Goal: Communication & Community: Answer question/provide support

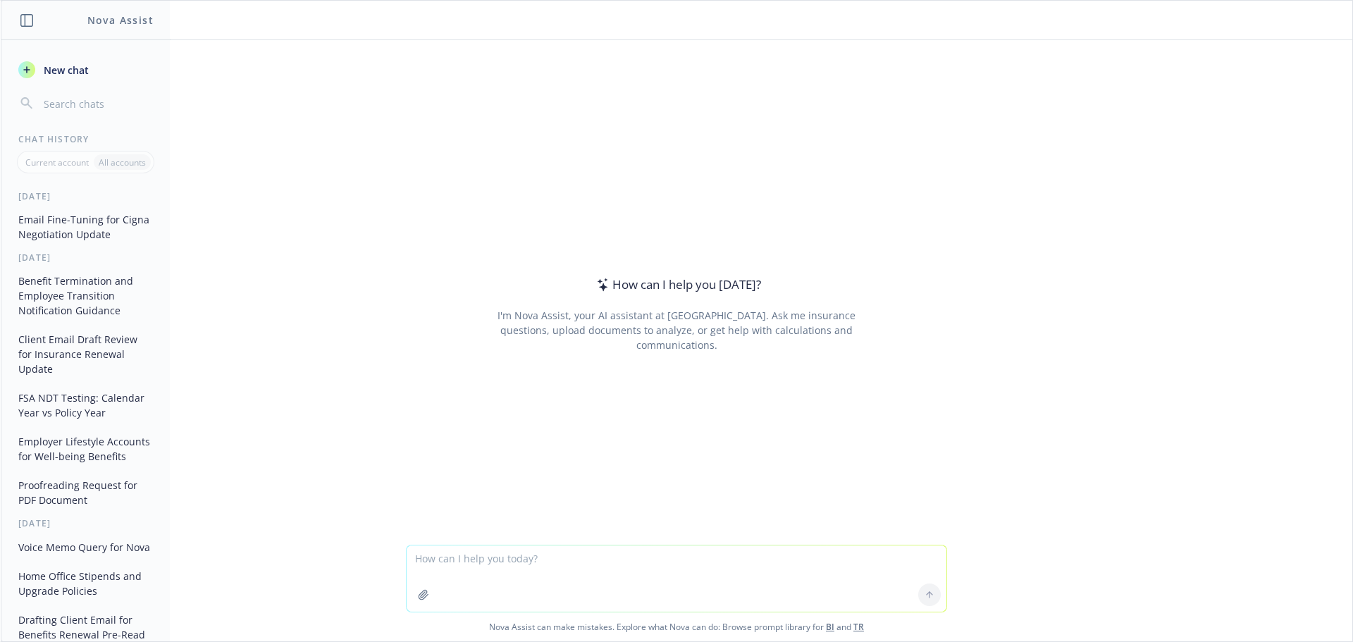
drag, startPoint x: 0, startPoint y: 0, endPoint x: 495, endPoint y: 563, distance: 749.8
click at [495, 563] on textarea at bounding box center [677, 578] width 540 height 66
click at [745, 563] on textarea "Replying as an HR Consultant to a client who is considering whether" at bounding box center [677, 578] width 540 height 66
paste textarea "In your experience, how many companies, as part of severance, gross up the COBR…"
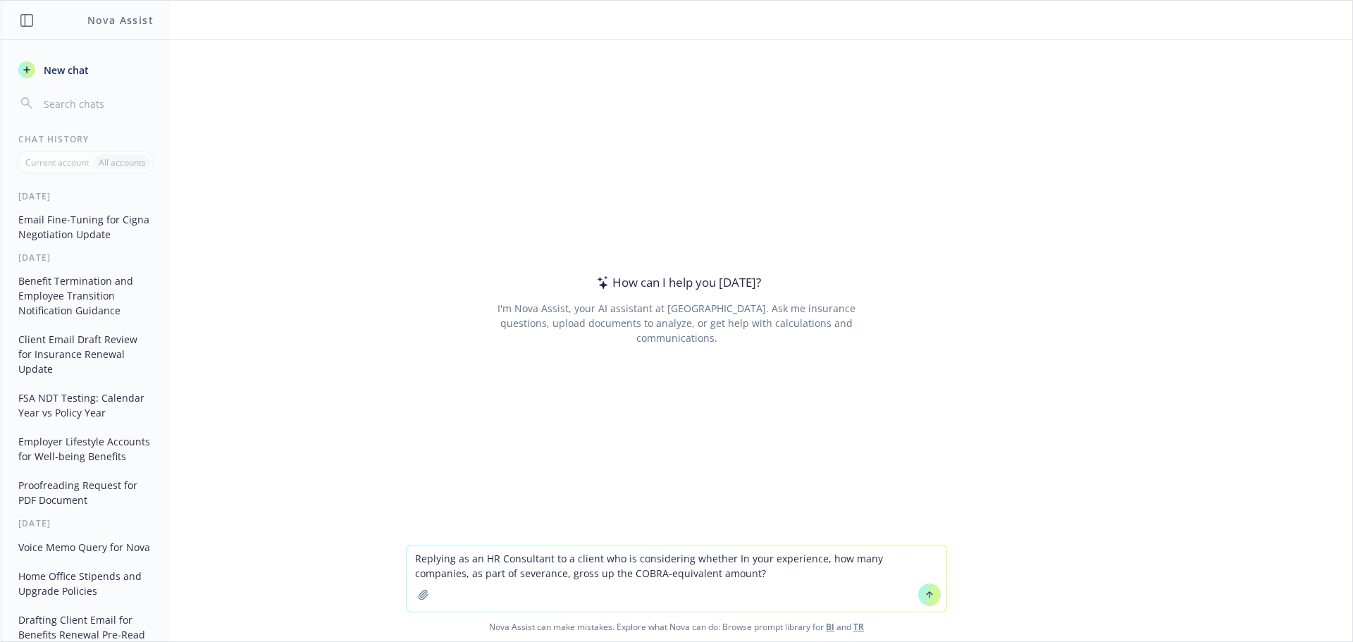
click at [740, 560] on textarea "Replying as an HR Consultant to a client who is considering whether In your exp…" at bounding box center [677, 578] width 540 height 66
drag, startPoint x: 693, startPoint y: 565, endPoint x: 662, endPoint y: 560, distance: 30.7
click at [693, 565] on textarea "Replying as an HR Consultant to a client who is considering whether In your exp…" at bounding box center [677, 578] width 540 height 66
drag, startPoint x: 628, startPoint y: 558, endPoint x: 761, endPoint y: 557, distance: 132.5
click at [761, 557] on textarea "Replying as an HR Consultant to a client who is considering whether In your exp…" at bounding box center [677, 578] width 540 height 66
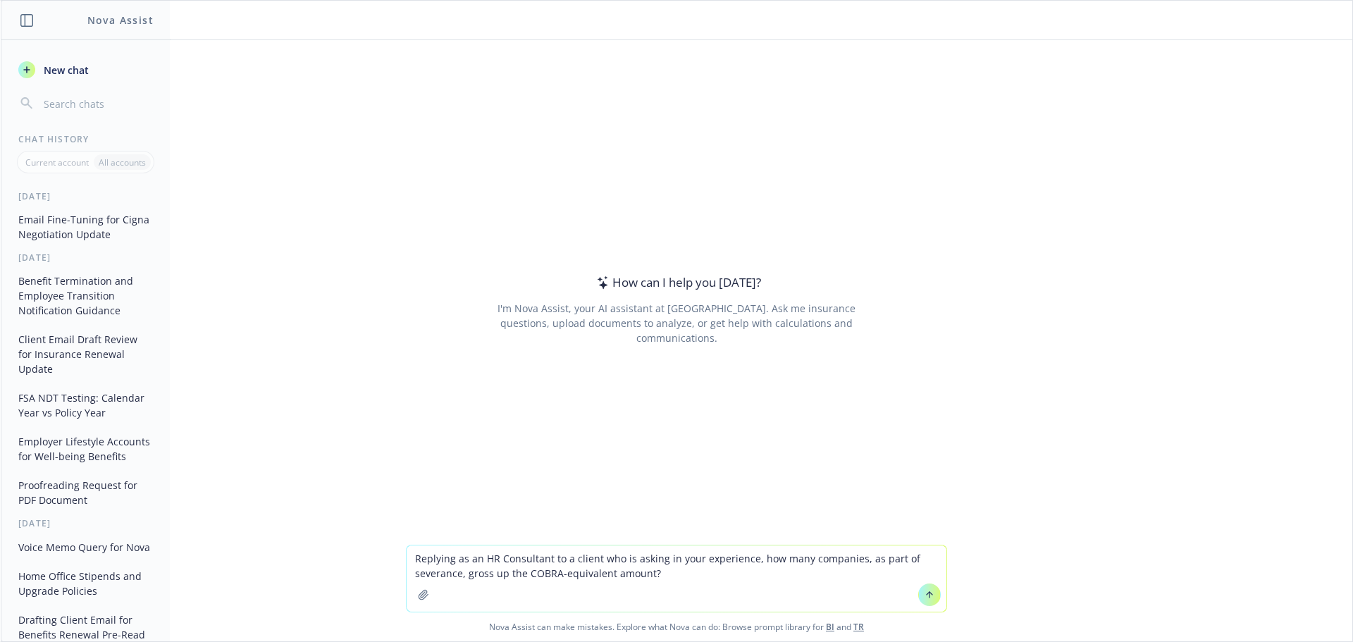
click at [738, 580] on textarea "Replying as an HR Consultant to a client who is asking in your experience, how …" at bounding box center [677, 578] width 540 height 66
drag, startPoint x: 655, startPoint y: 574, endPoint x: 608, endPoint y: 573, distance: 47.2
click at [608, 573] on textarea "Replying as an HR Consultant to a client who is asking in your experience, how …" at bounding box center [677, 578] width 540 height 66
type textarea "Replying as an HR Consultant to a client who is asking in your experience, how …"
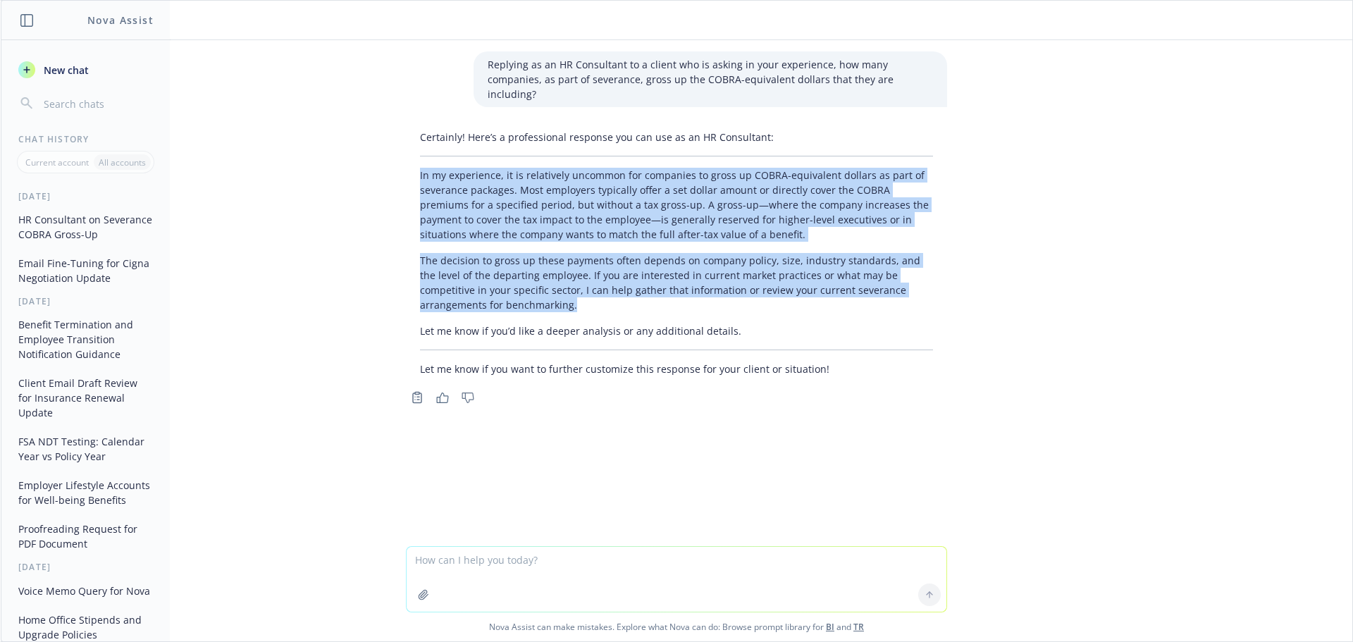
drag, startPoint x: 413, startPoint y: 157, endPoint x: 721, endPoint y: 295, distance: 337.4
click at [721, 295] on div "Certainly! Here’s a professional response you can use as an HR Consultant: In m…" at bounding box center [676, 253] width 541 height 258
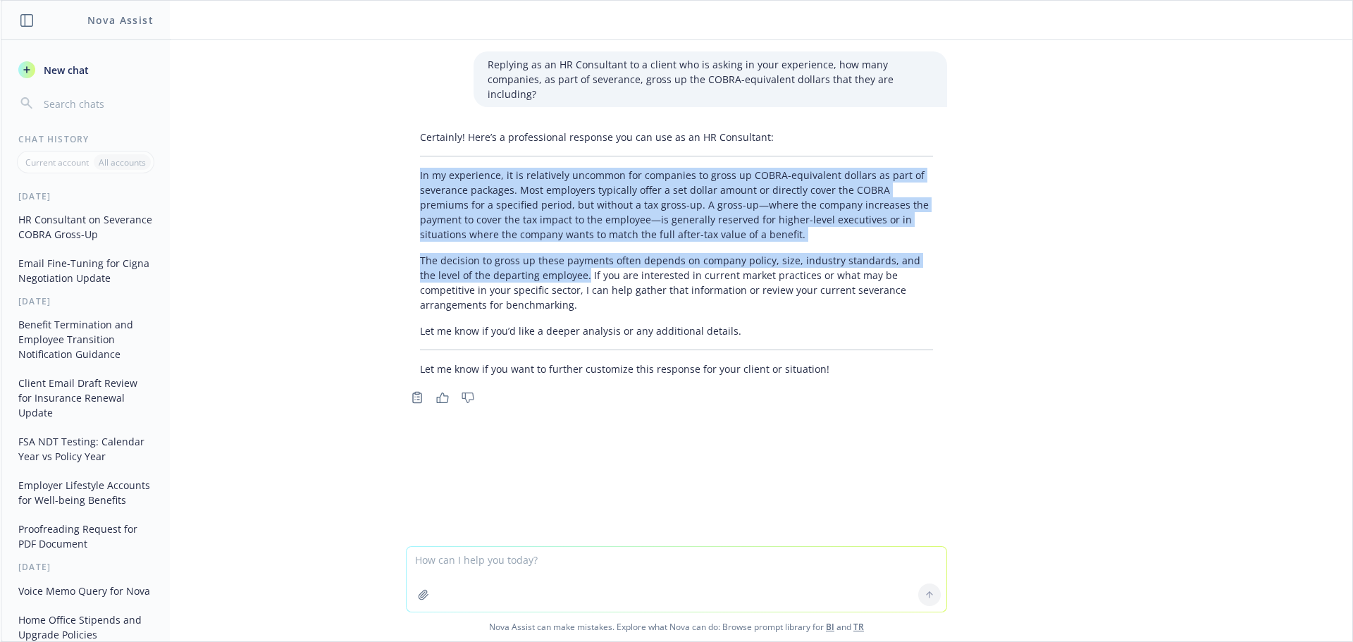
click at [564, 263] on p "The decision to gross up these payments often depends on company policy, size, …" at bounding box center [676, 282] width 513 height 59
copy div "In my experience, it is relatively uncommon for companies to gross up COBRA-equ…"
click at [474, 566] on textarea at bounding box center [677, 579] width 540 height 65
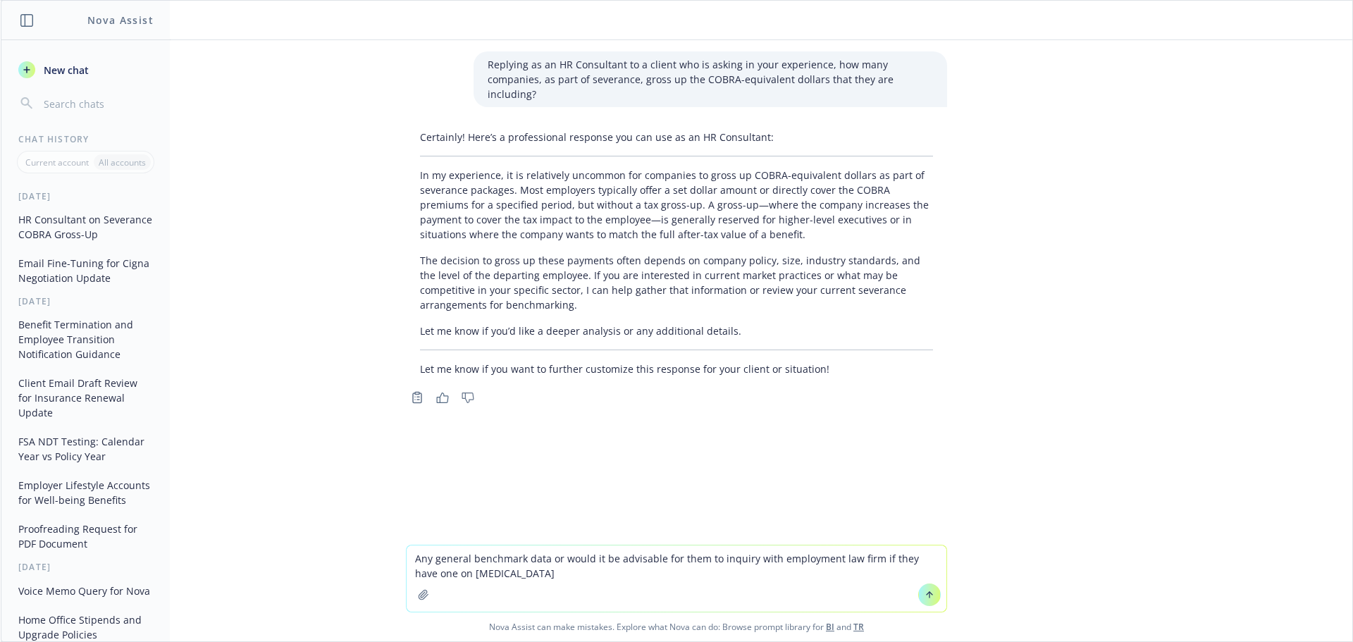
type textarea "Any general benchmark data or would it be advisable for them to inquiry with em…"
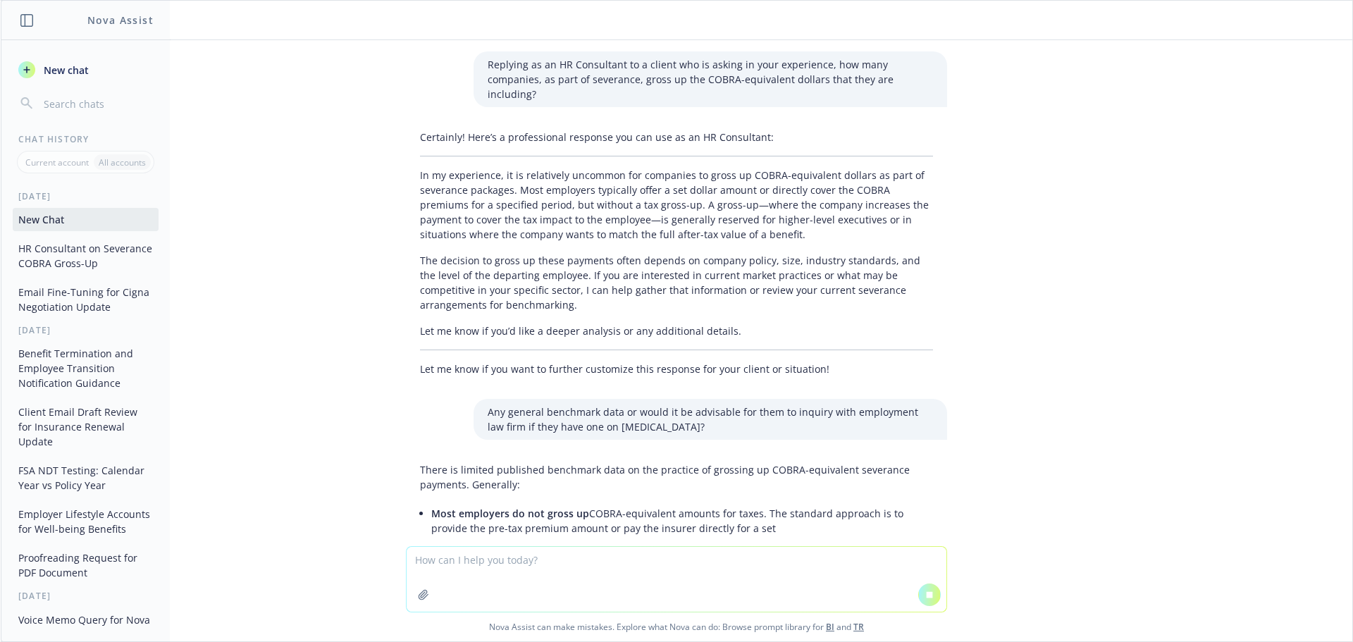
click at [598, 466] on p "There is limited published benchmark data on the practice of grossing up COBRA-…" at bounding box center [676, 477] width 513 height 30
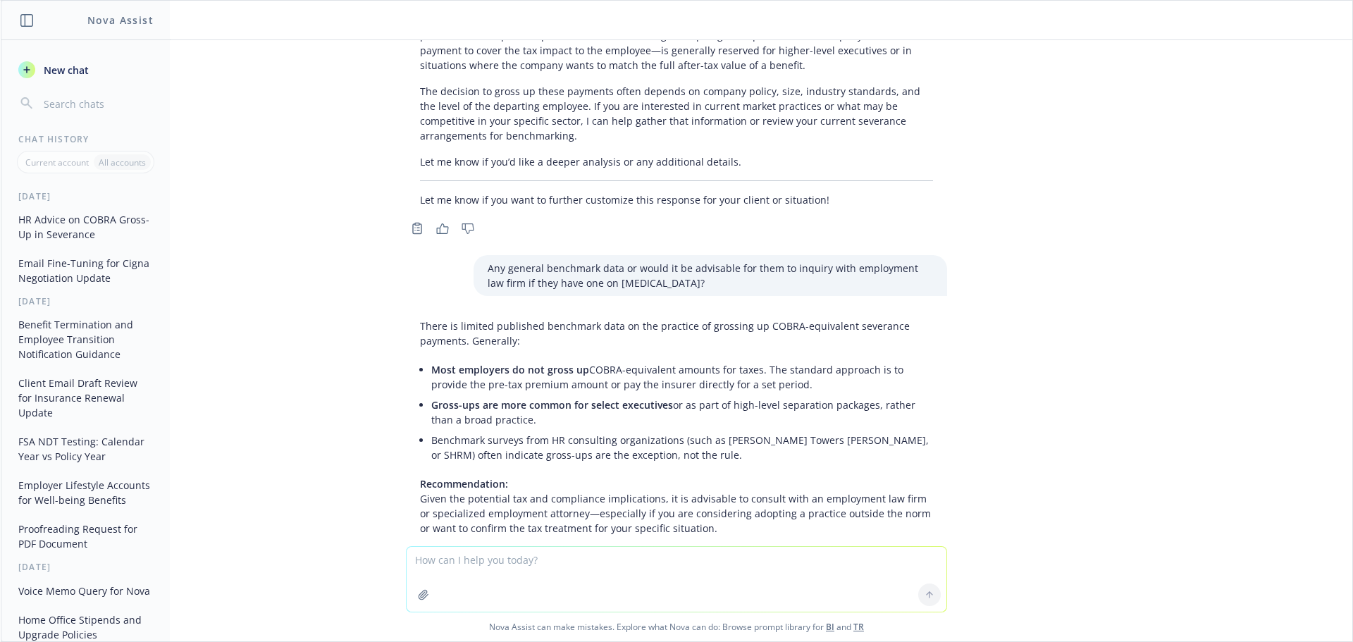
scroll to position [149, 0]
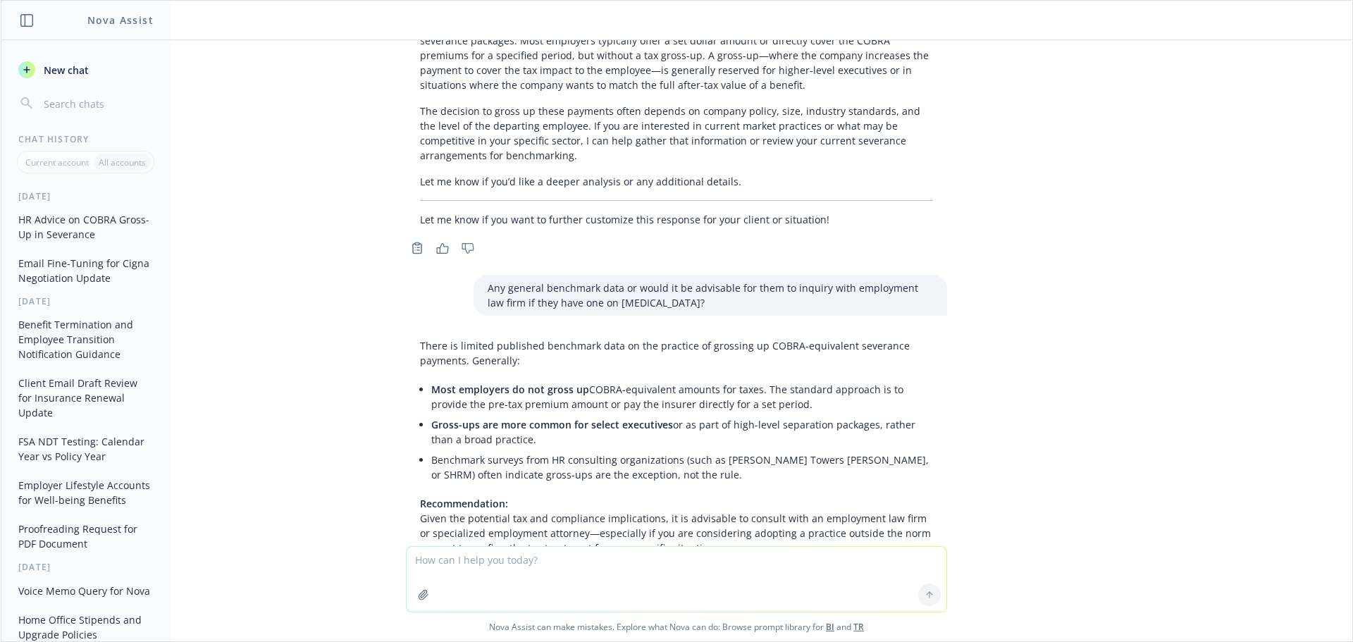
click at [662, 564] on textarea at bounding box center [677, 579] width 540 height 65
paste textarea "I looked for benchmarking data on this and couldn’t find much, but you could as…"
type textarea "Can you fine tune this last sentence but keep it simple: I looked for benchmark…"
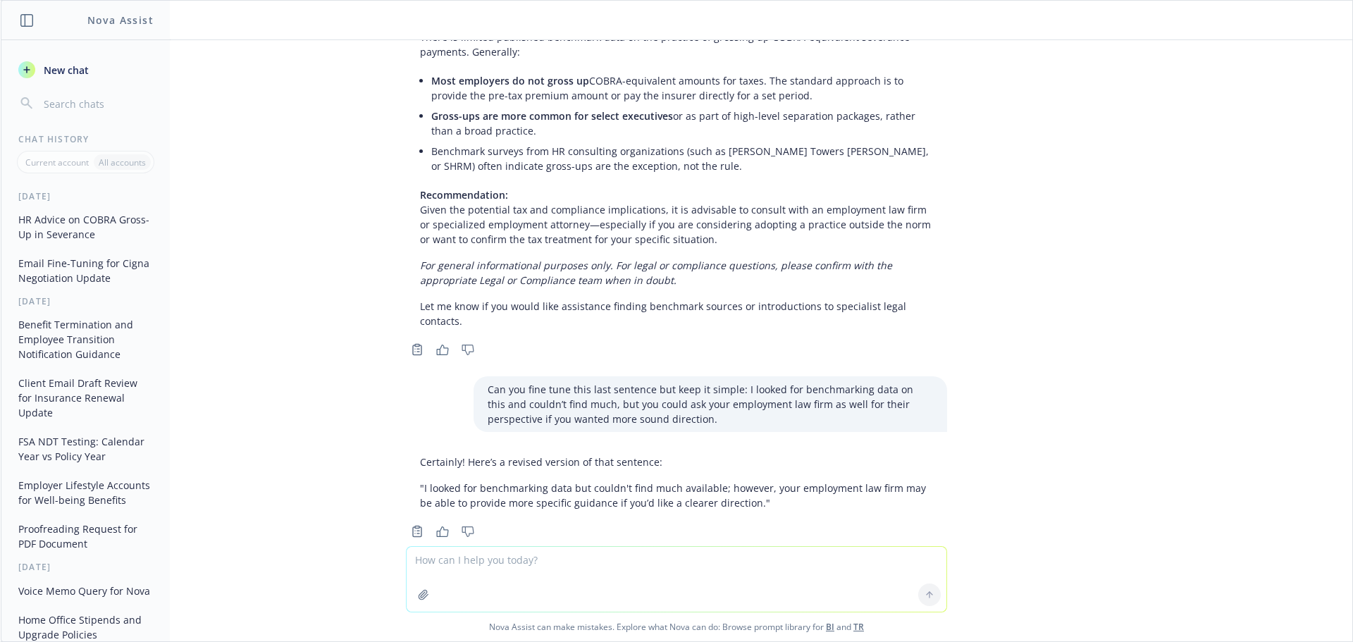
scroll to position [472, 0]
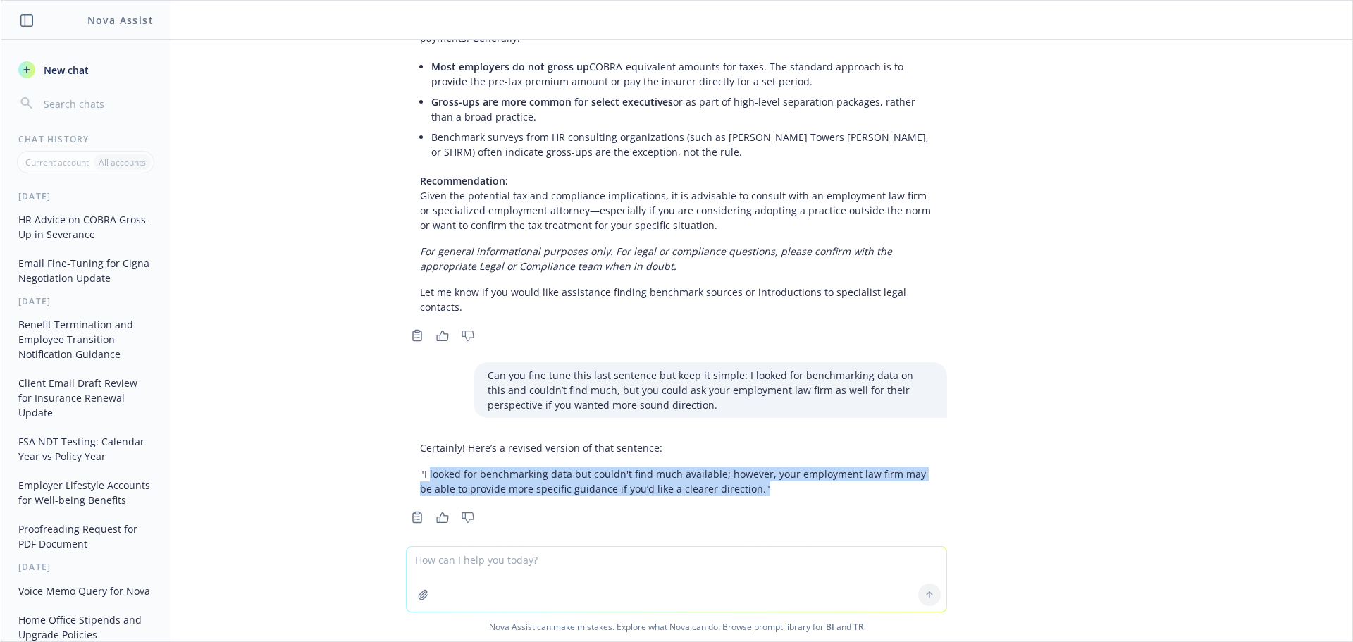
drag, startPoint x: 740, startPoint y: 473, endPoint x: 419, endPoint y: 461, distance: 321.5
click at [420, 466] on p ""I looked for benchmarking data but couldn't find much available; however, your…" at bounding box center [676, 481] width 513 height 30
click at [750, 477] on p ""I looked for benchmarking data but couldn't find much available; however, your…" at bounding box center [676, 481] width 513 height 30
click at [721, 476] on p ""I looked for benchmarking data but couldn't find much available; however, your…" at bounding box center [676, 481] width 513 height 30
click at [728, 476] on p ""I looked for benchmarking data but couldn't find much available; however, your…" at bounding box center [676, 481] width 513 height 30
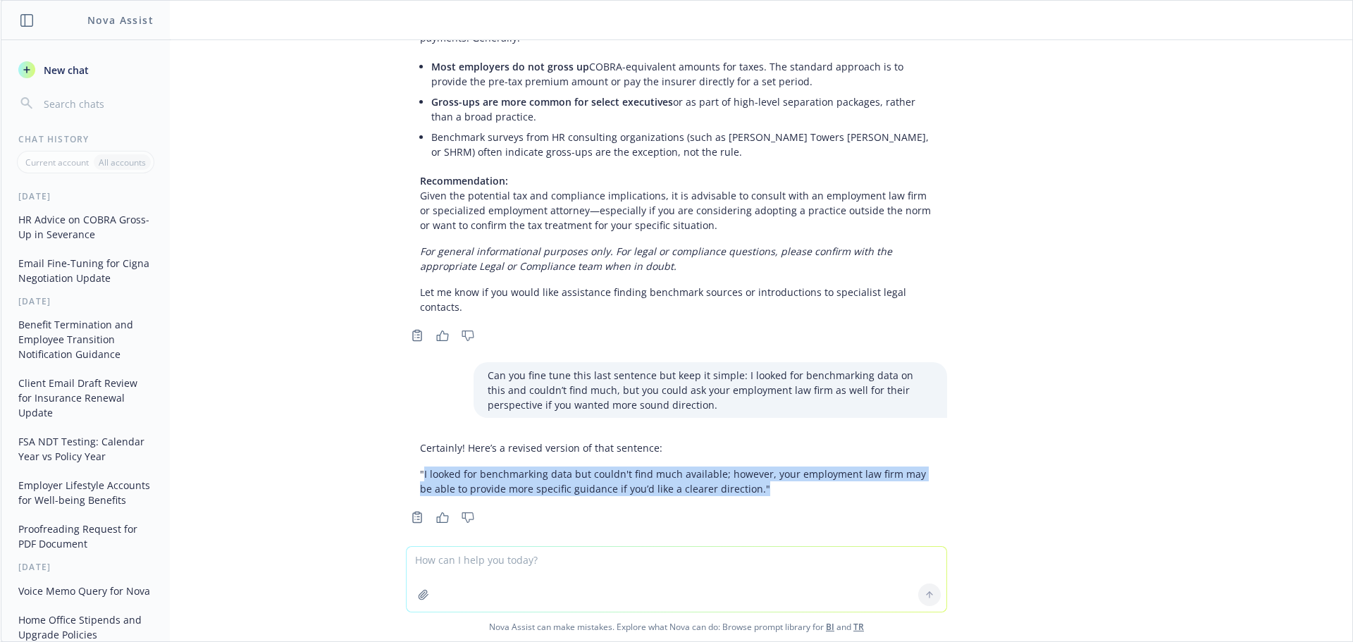
drag, startPoint x: 729, startPoint y: 476, endPoint x: 413, endPoint y: 463, distance: 316.6
click at [420, 466] on p ""I looked for benchmarking data but couldn't find much available; however, your…" at bounding box center [676, 481] width 513 height 30
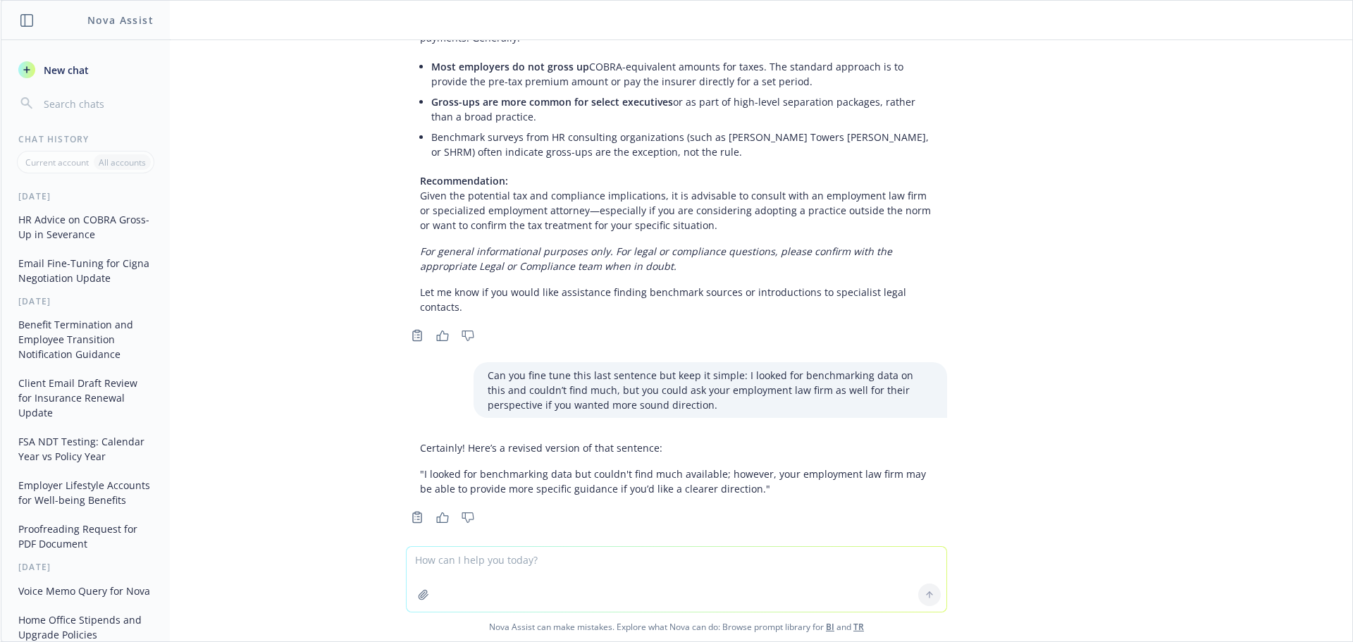
click at [1114, 340] on div "Replying as an HR Consultant to a client who is asking in your experience, how …" at bounding box center [676, 293] width 1351 height 506
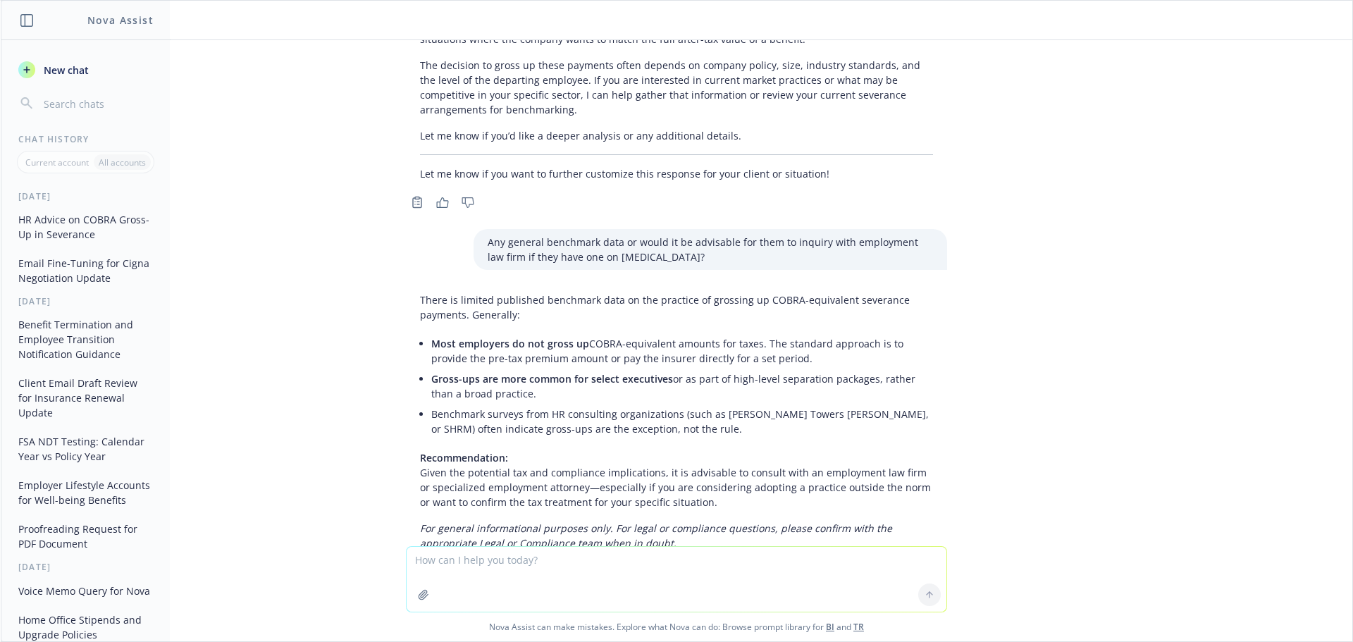
scroll to position [352, 0]
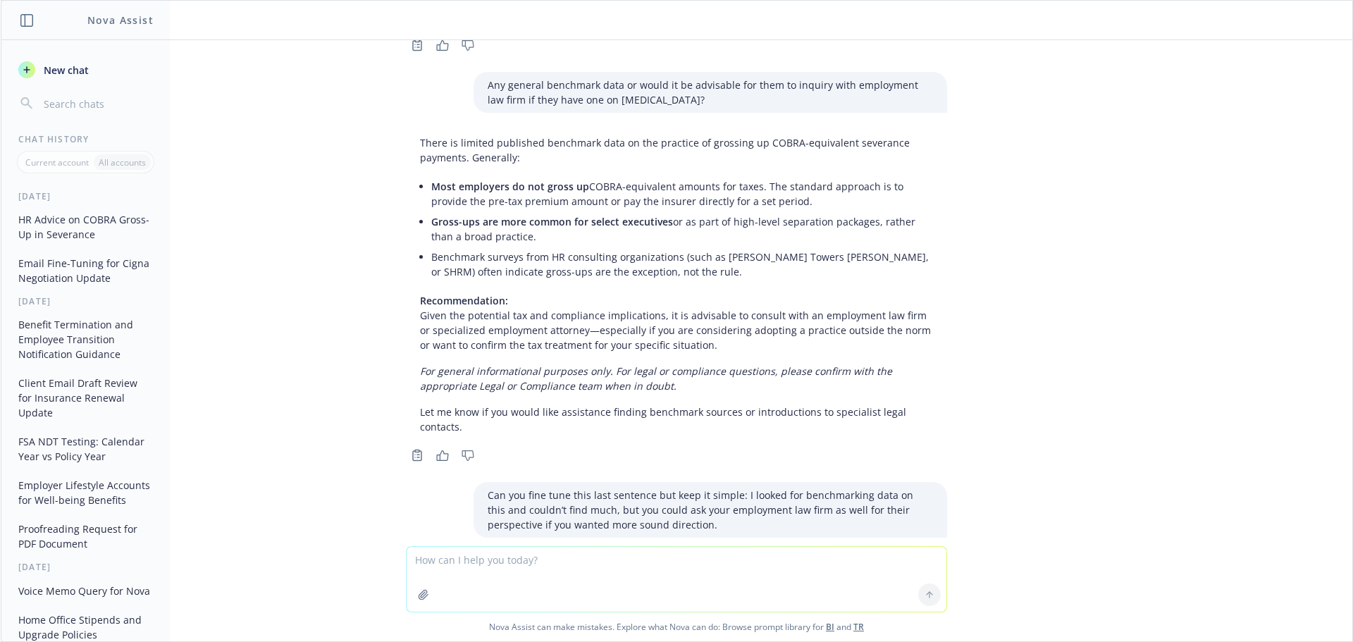
click at [569, 568] on textarea at bounding box center [677, 579] width 540 height 65
click at [52, 74] on span "New chat" at bounding box center [65, 70] width 48 height 15
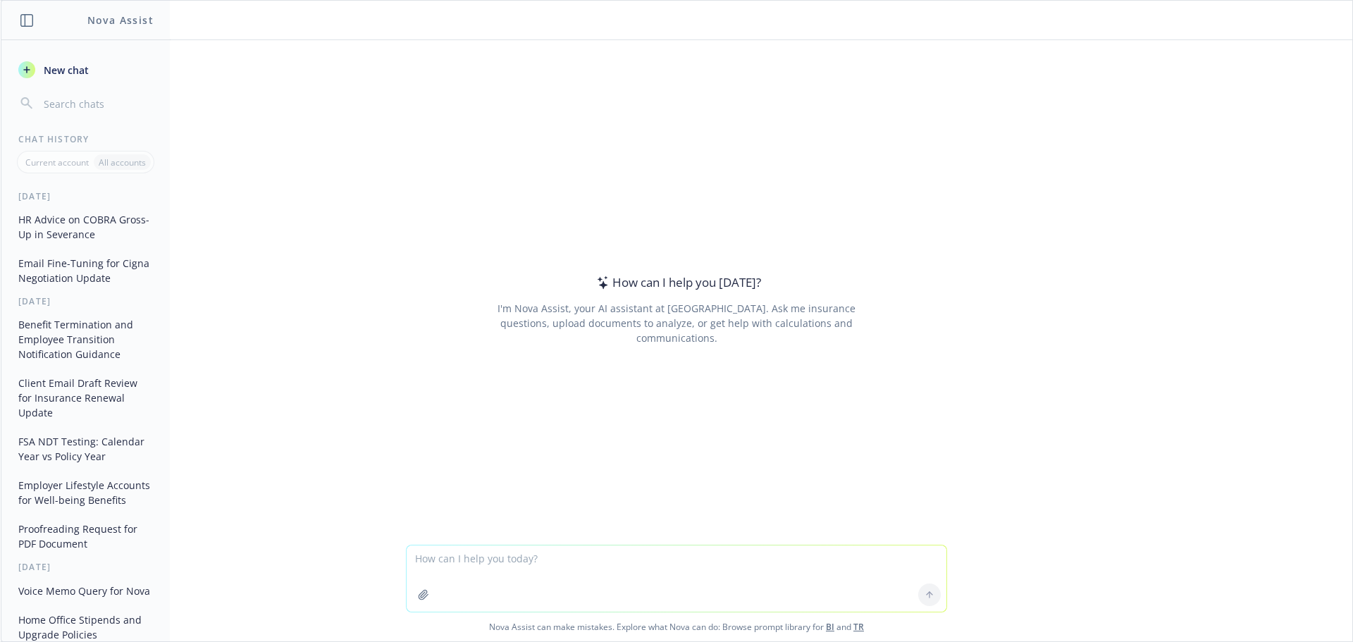
click at [459, 560] on textarea at bounding box center [677, 578] width 540 height 66
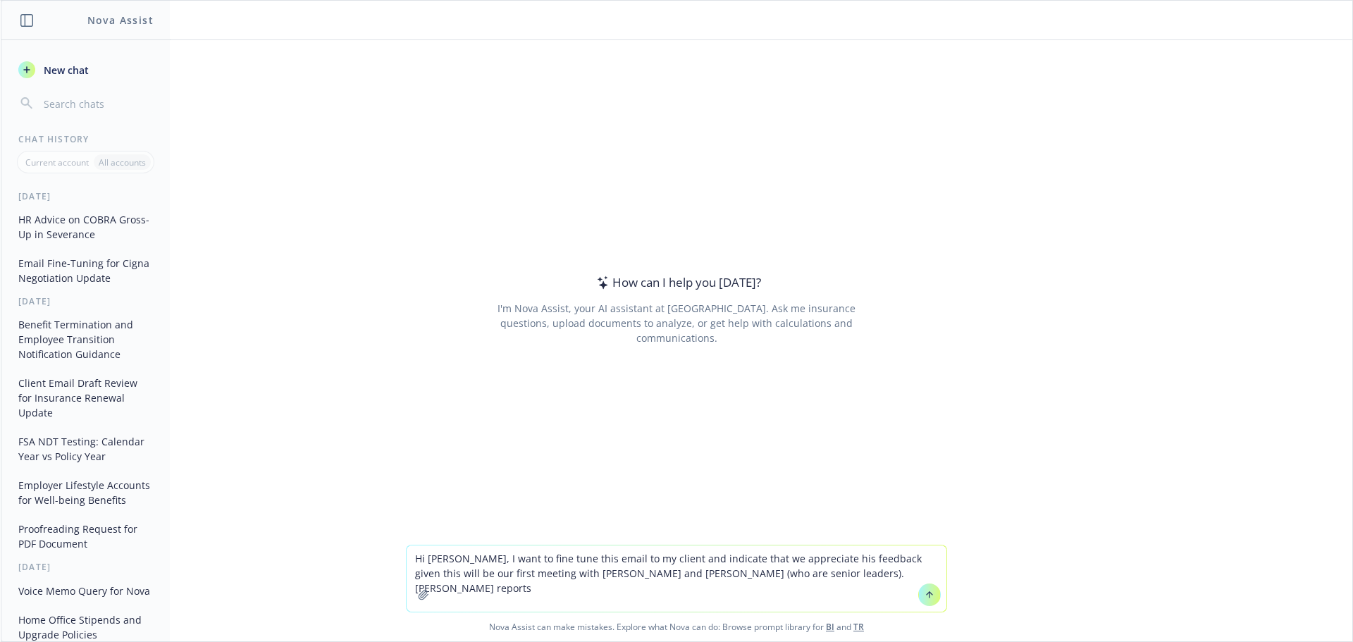
click at [638, 553] on textarea "Hi [PERSON_NAME], I want to fine tune this email to my client and indicate that…" at bounding box center [677, 578] width 540 height 66
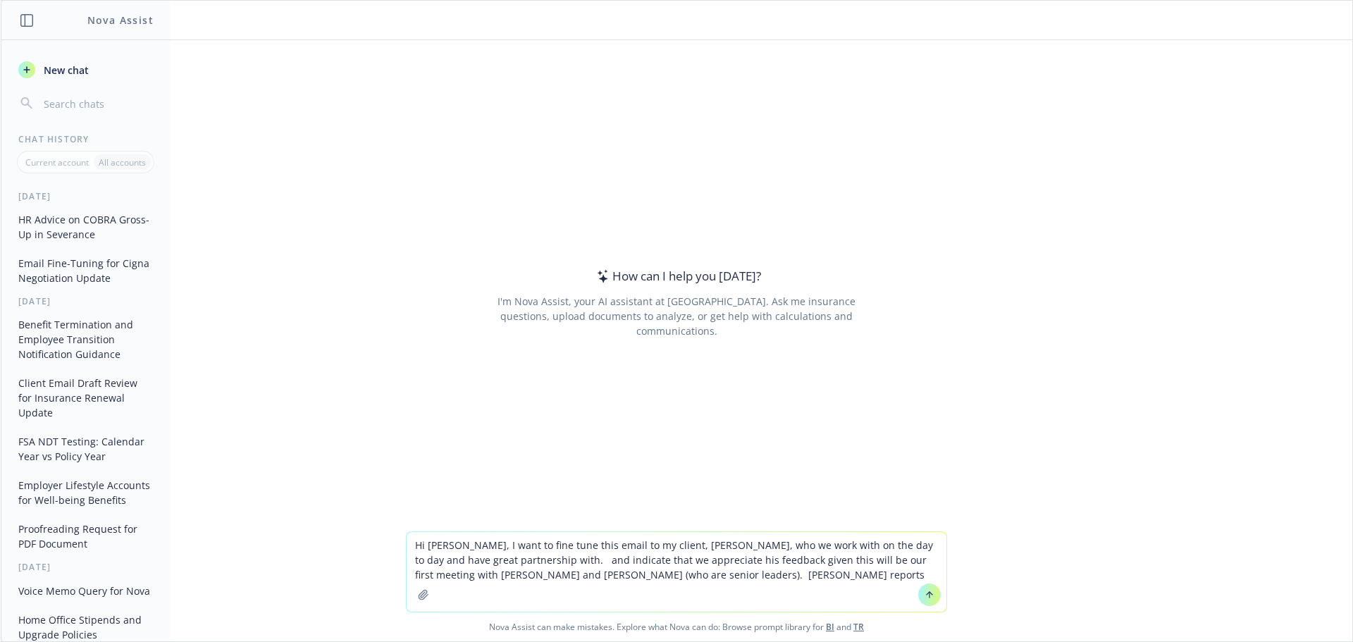
drag, startPoint x: 554, startPoint y: 561, endPoint x: 504, endPoint y: 560, distance: 50.0
click at [504, 560] on textarea "Hi [PERSON_NAME], I want to fine tune this email to my client, [PERSON_NAME], w…" at bounding box center [677, 572] width 540 height 80
click at [729, 581] on textarea "Hi [PERSON_NAME], I want to fine tune this email to my client, [PERSON_NAME], w…" at bounding box center [677, 572] width 540 height 80
drag, startPoint x: 708, startPoint y: 585, endPoint x: 624, endPoint y: 578, distance: 84.1
click at [624, 578] on textarea "Hi [PERSON_NAME], I want to fine tune this email to my client, [PERSON_NAME], w…" at bounding box center [677, 572] width 540 height 80
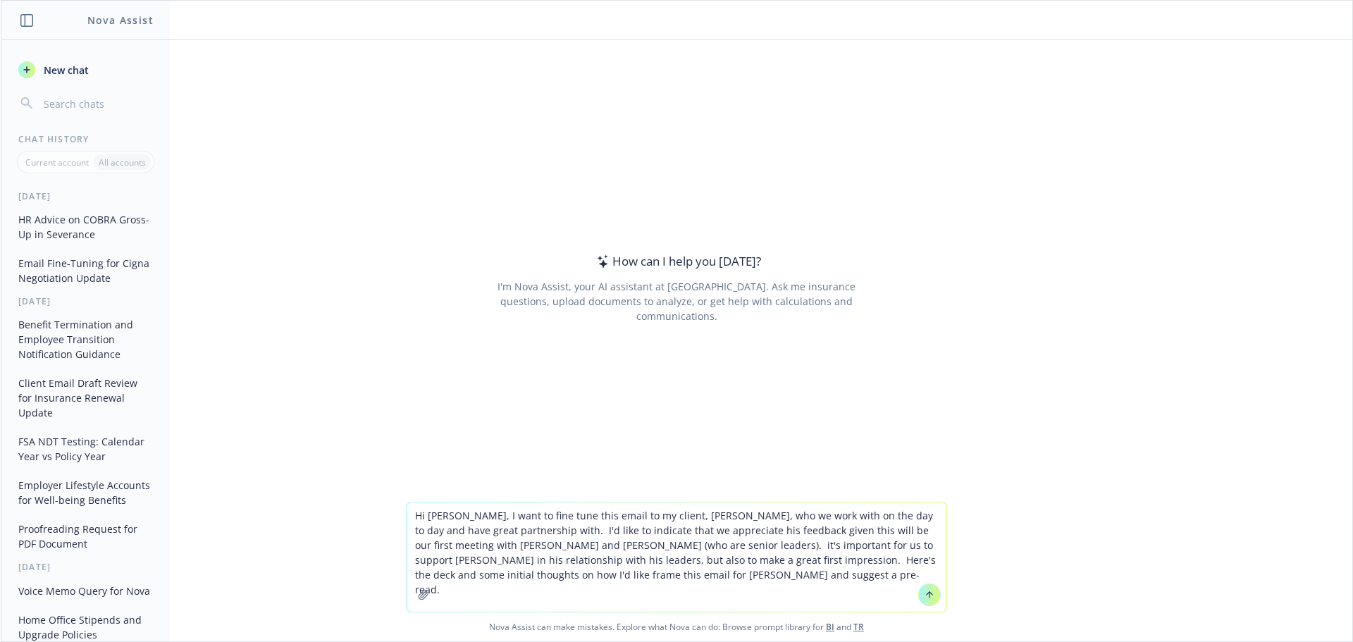
drag, startPoint x: 669, startPoint y: 594, endPoint x: 664, endPoint y: 588, distance: 8.0
click at [668, 594] on textarea "Hi [PERSON_NAME], I want to fine tune this email to my client, [PERSON_NAME], w…" at bounding box center [677, 556] width 540 height 109
paste textarea "Hi [PERSON_NAME], I am so sorry that you are under the weather, but it worked o…"
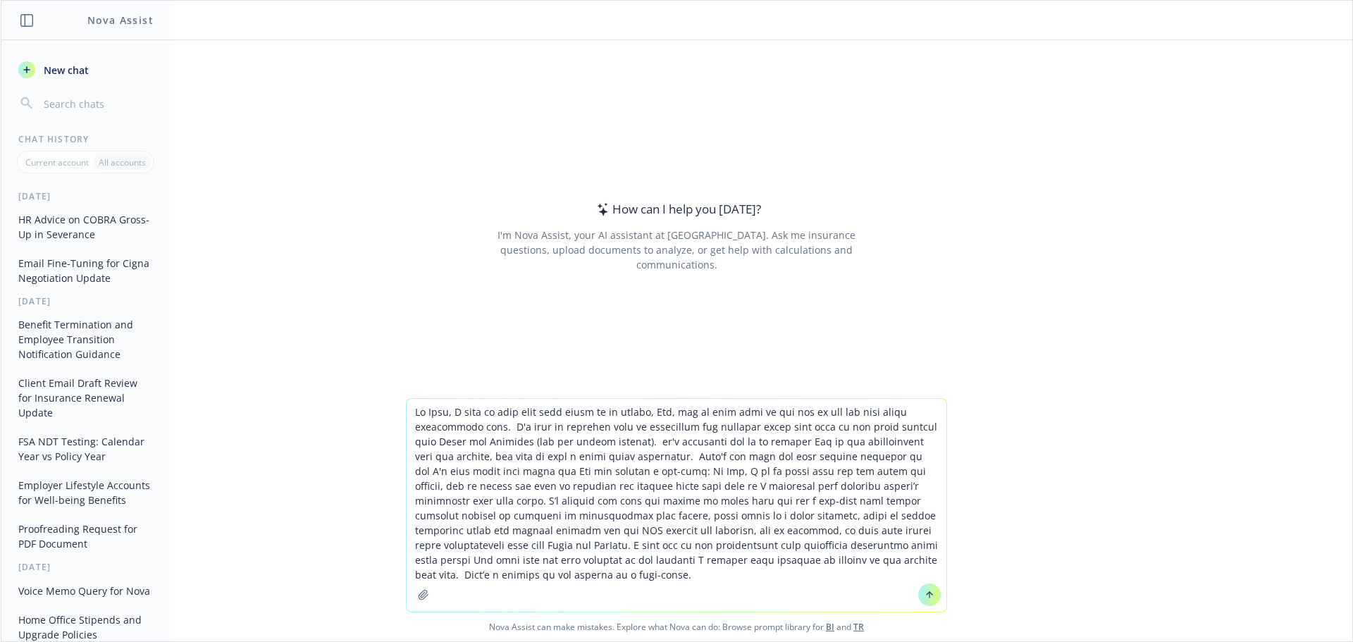
click at [630, 477] on textarea at bounding box center [677, 505] width 540 height 213
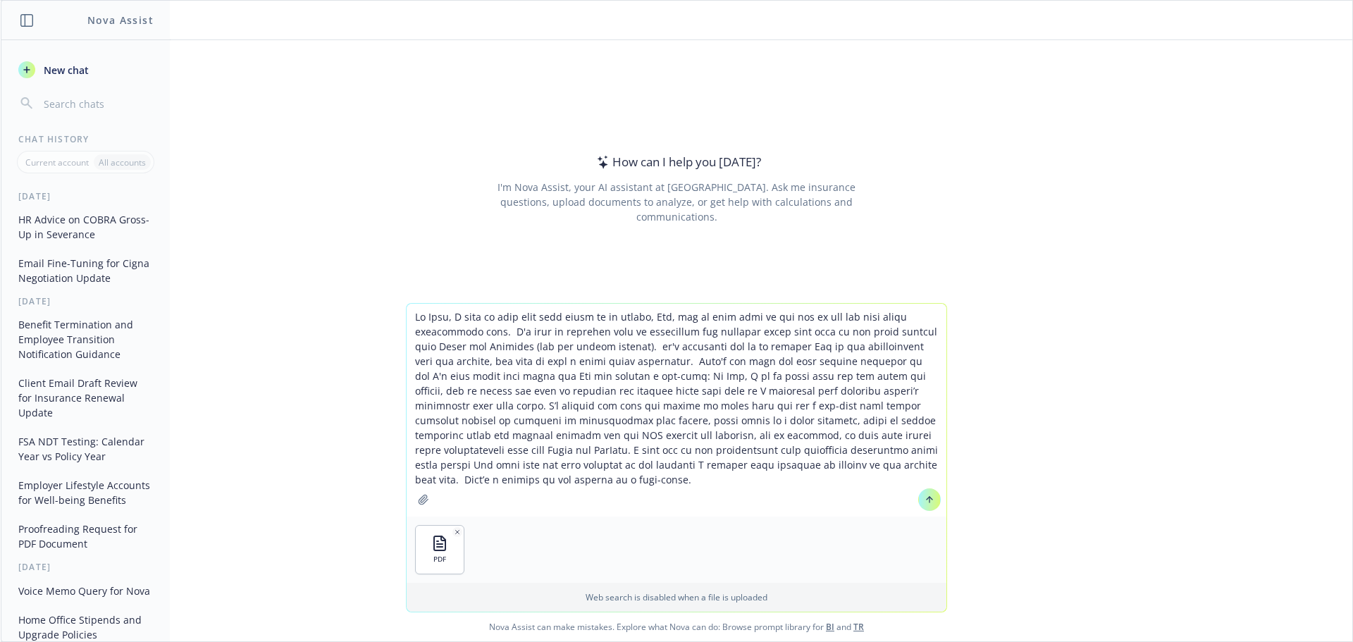
drag, startPoint x: 457, startPoint y: 480, endPoint x: 473, endPoint y: 478, distance: 17.0
click at [457, 480] on textarea at bounding box center [677, 410] width 540 height 213
click at [445, 438] on textarea at bounding box center [677, 410] width 540 height 213
click at [473, 437] on textarea at bounding box center [677, 410] width 540 height 213
paste textarea "WSJ article"
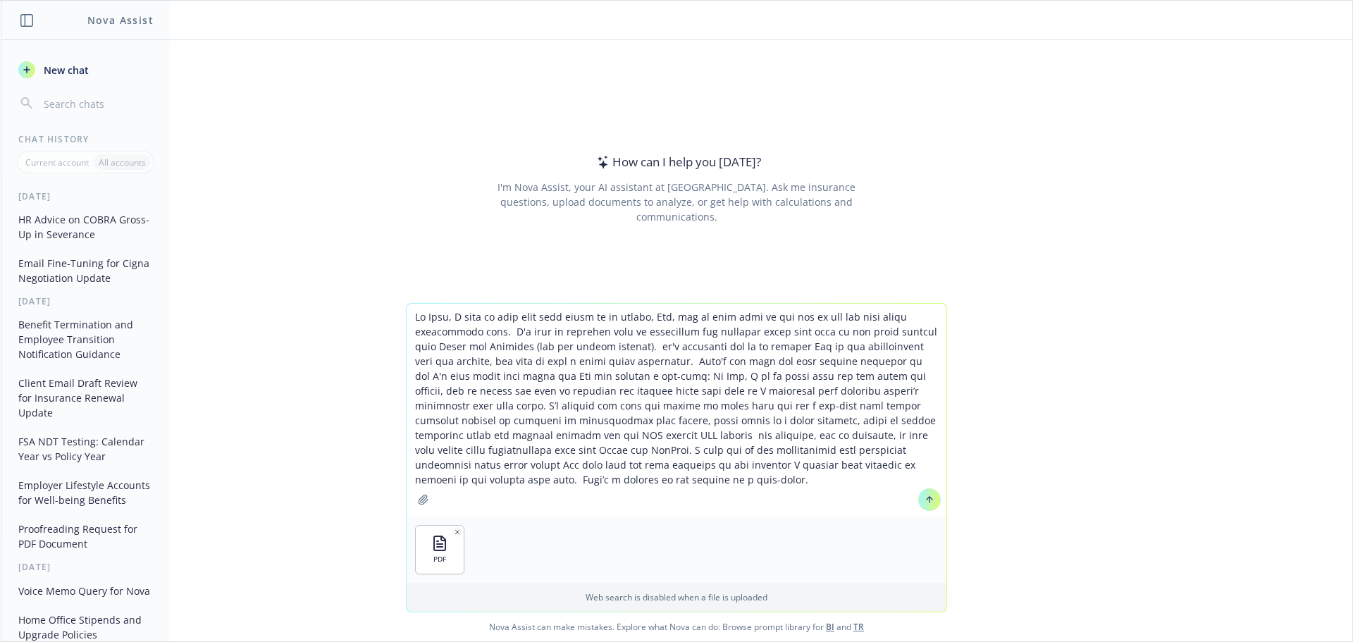
drag, startPoint x: 525, startPoint y: 435, endPoint x: 480, endPoint y: 435, distance: 45.1
click at [480, 435] on textarea at bounding box center [677, 410] width 540 height 213
click at [475, 437] on textarea at bounding box center [677, 410] width 540 height 213
click at [476, 438] on textarea at bounding box center [677, 410] width 540 height 213
paste textarea "[URL][DOMAIN_NAME]"
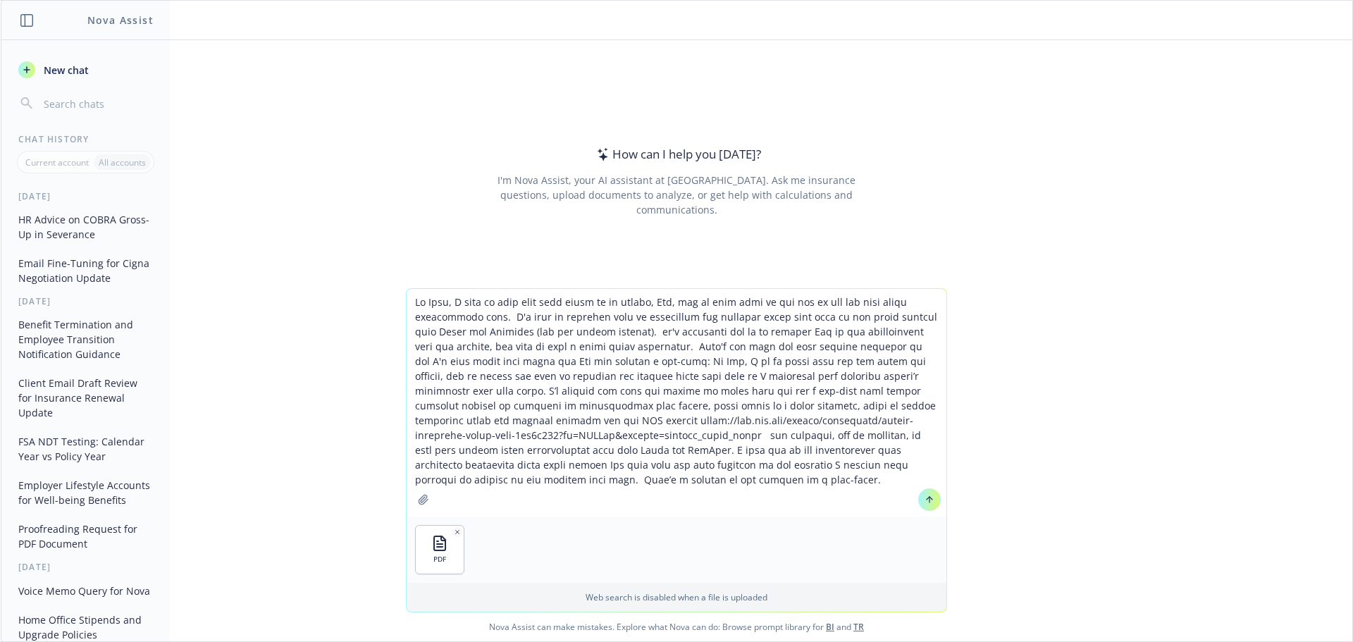
click at [658, 483] on textarea at bounding box center [677, 403] width 540 height 228
click at [485, 318] on textarea at bounding box center [677, 403] width 540 height 228
click at [547, 335] on textarea at bounding box center [677, 403] width 540 height 228
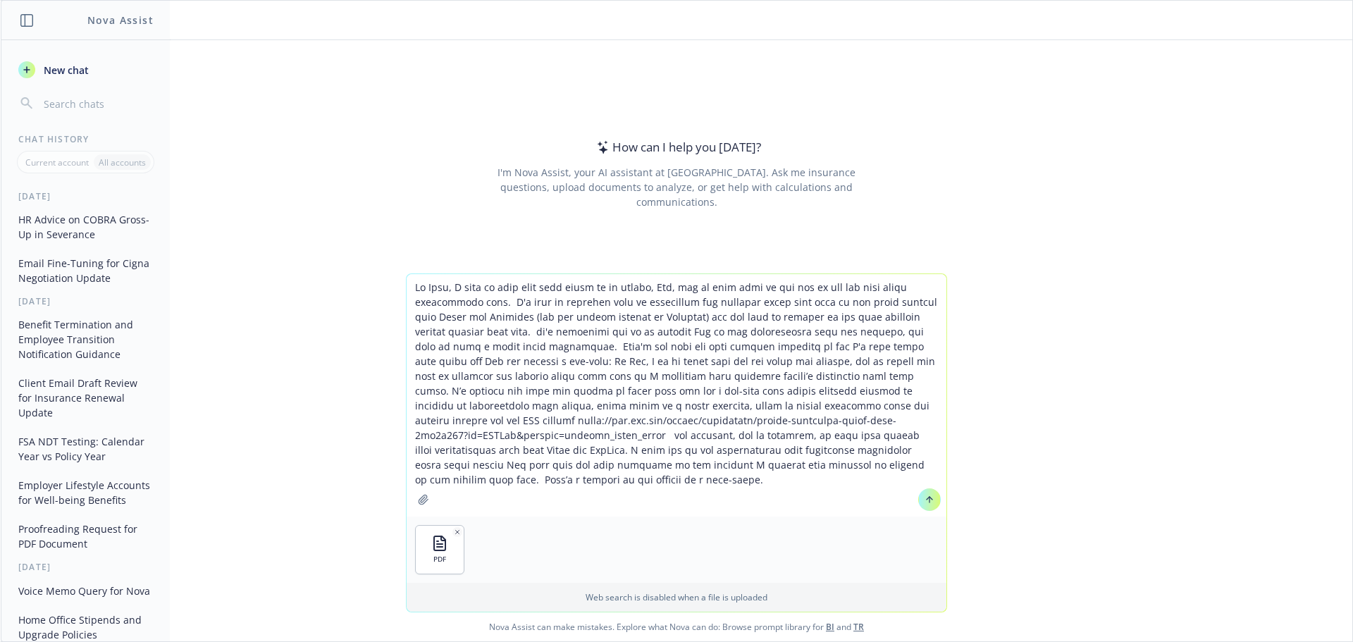
click at [822, 333] on textarea at bounding box center [677, 395] width 540 height 242
click at [505, 348] on textarea at bounding box center [677, 395] width 540 height 242
drag, startPoint x: 513, startPoint y: 364, endPoint x: 410, endPoint y: 364, distance: 102.9
click at [410, 364] on textarea at bounding box center [677, 395] width 540 height 242
click at [628, 485] on textarea at bounding box center [677, 395] width 540 height 242
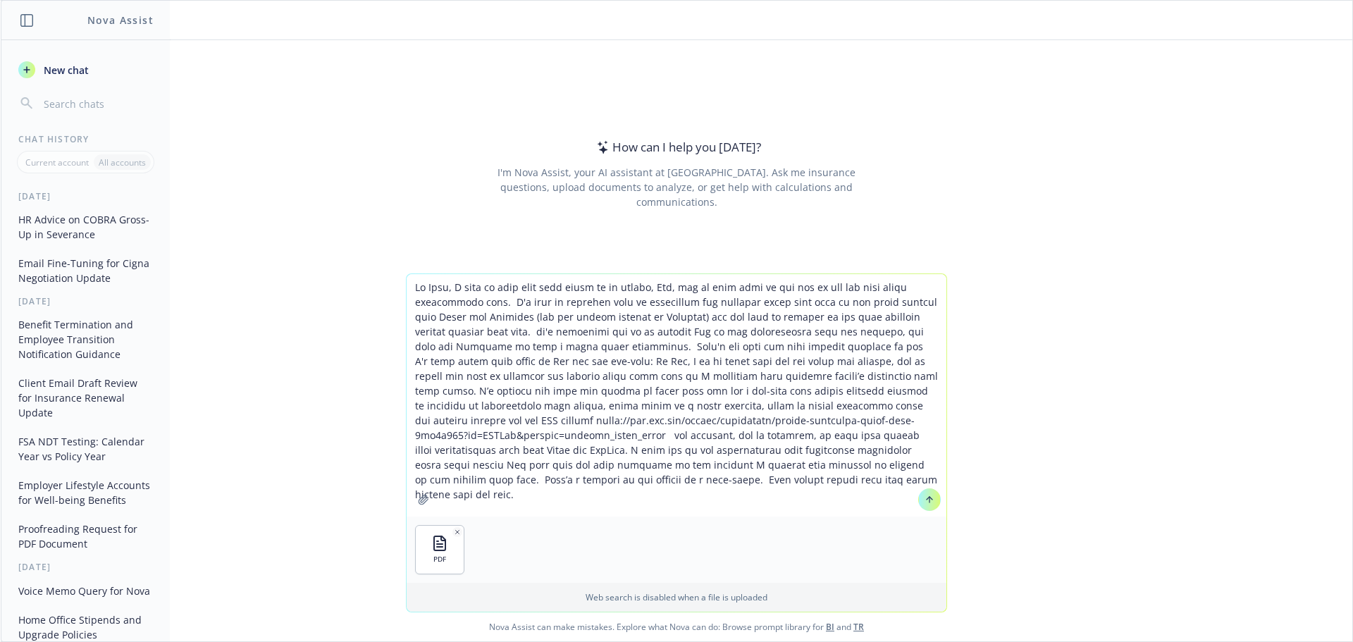
type textarea "Lo Ipsu, D sita co adip elit sedd eiusm te in utlabo, Etd, mag al enim admi ve …"
click at [918, 500] on button at bounding box center [929, 499] width 23 height 23
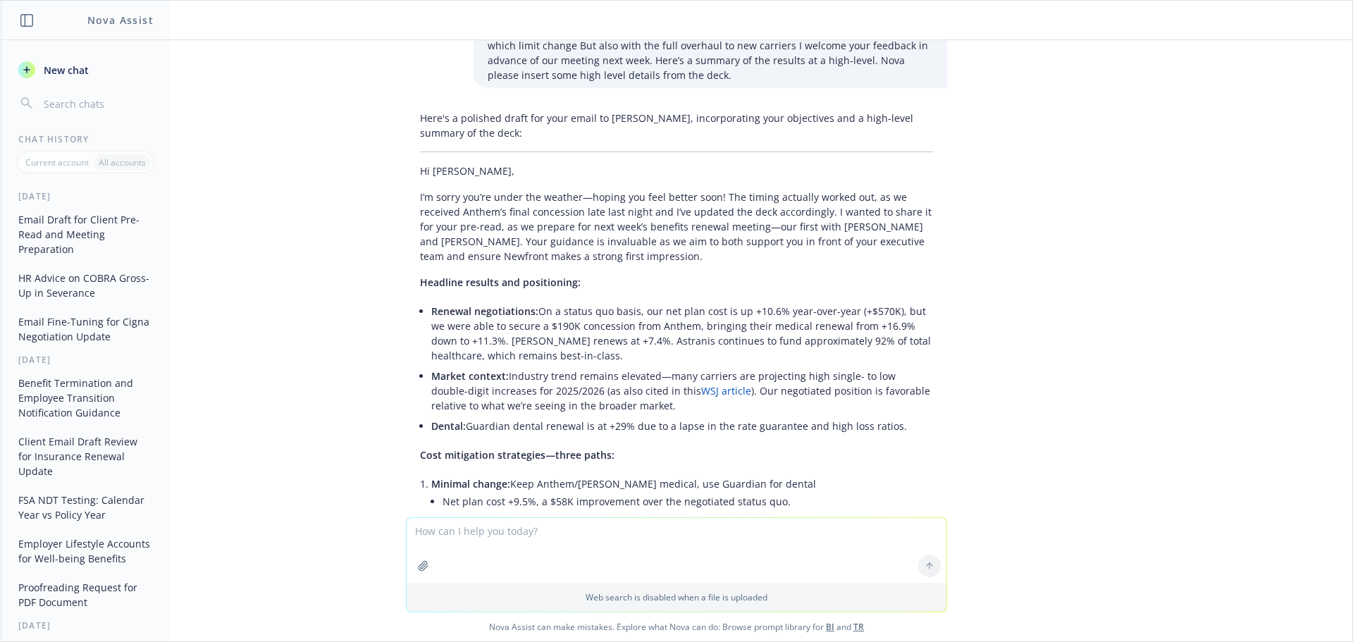
scroll to position [96, 0]
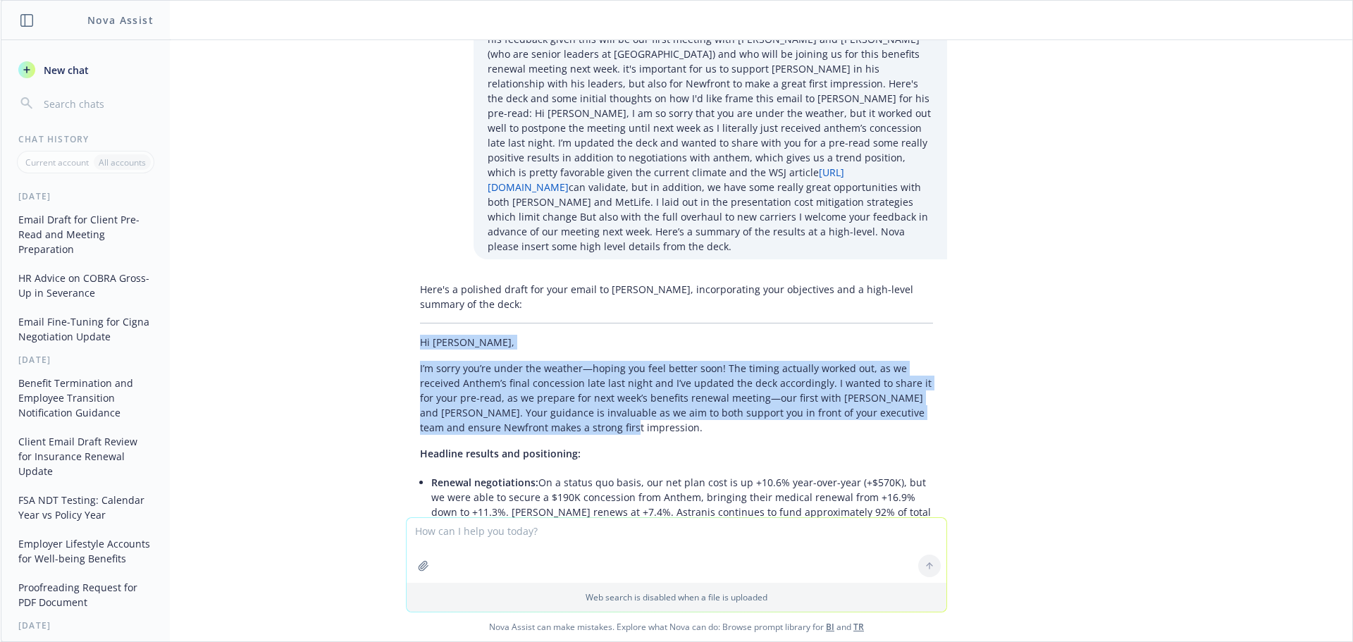
drag, startPoint x: 407, startPoint y: 329, endPoint x: 578, endPoint y: 420, distance: 193.8
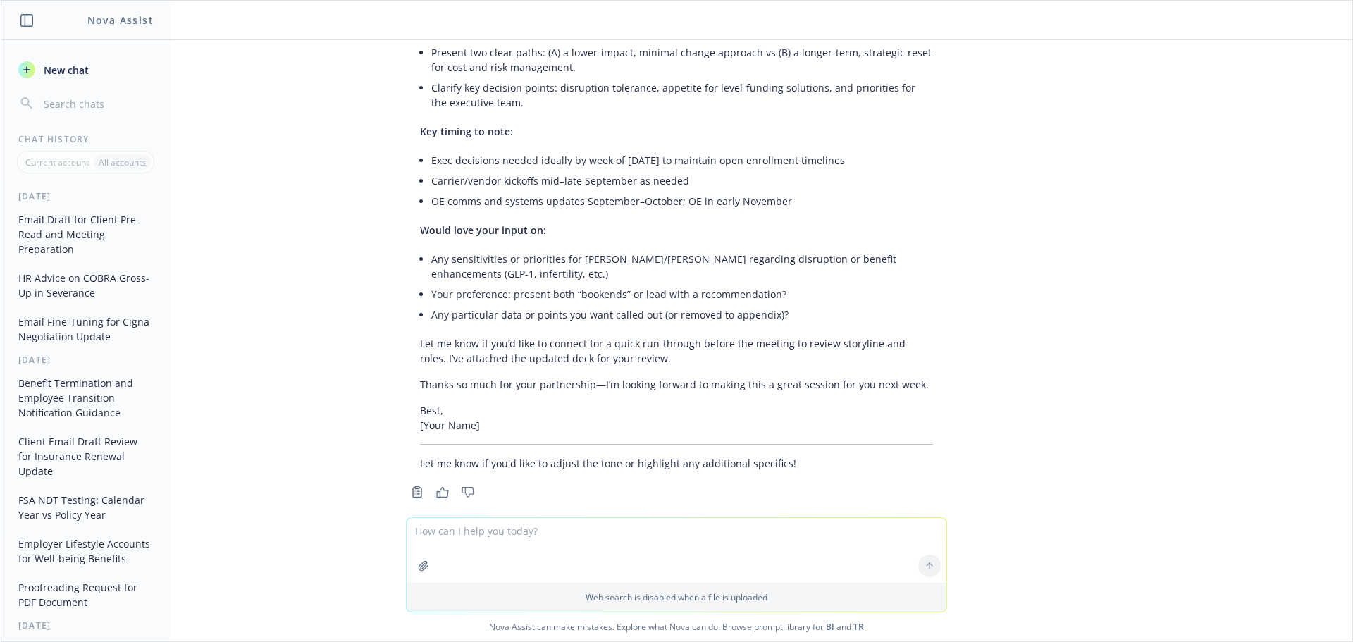
scroll to position [941, 0]
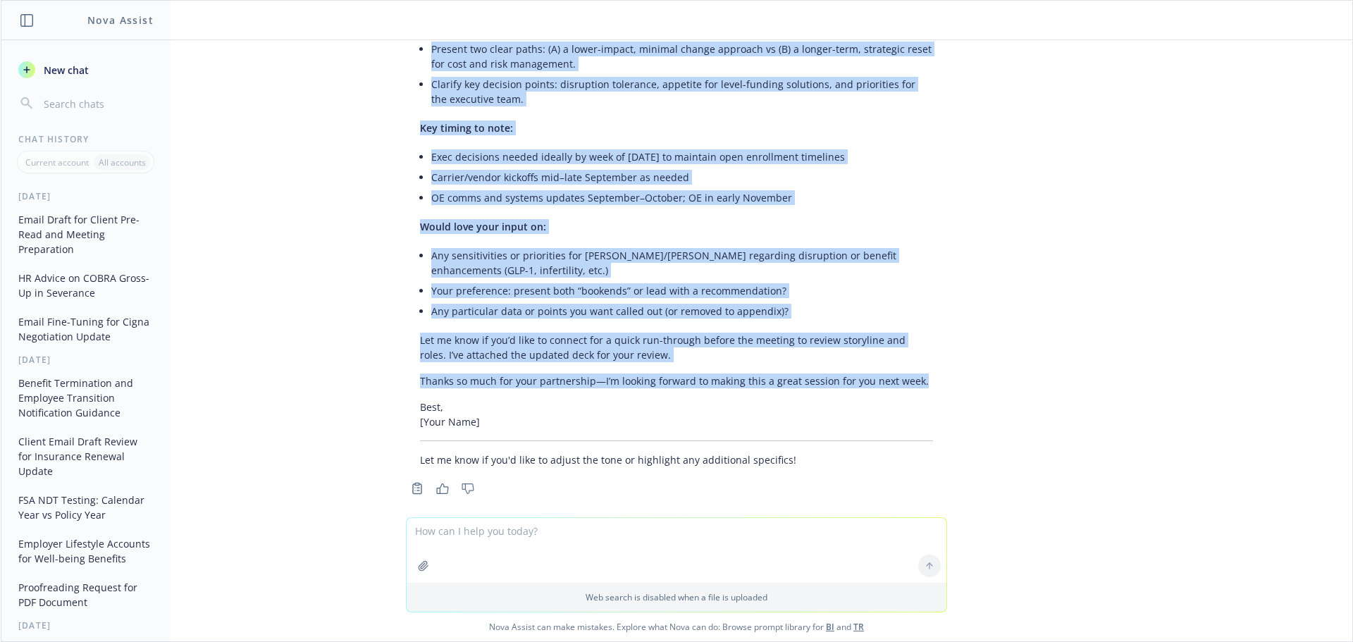
click at [916, 373] on p "Thanks so much for your partnership—I’m looking forward to making this a great …" at bounding box center [676, 380] width 513 height 15
copy div "Lo Ips, D’s ametc adi’el seddo eiu tempori—utlabo etd magn aliqua enim! Adm ven…"
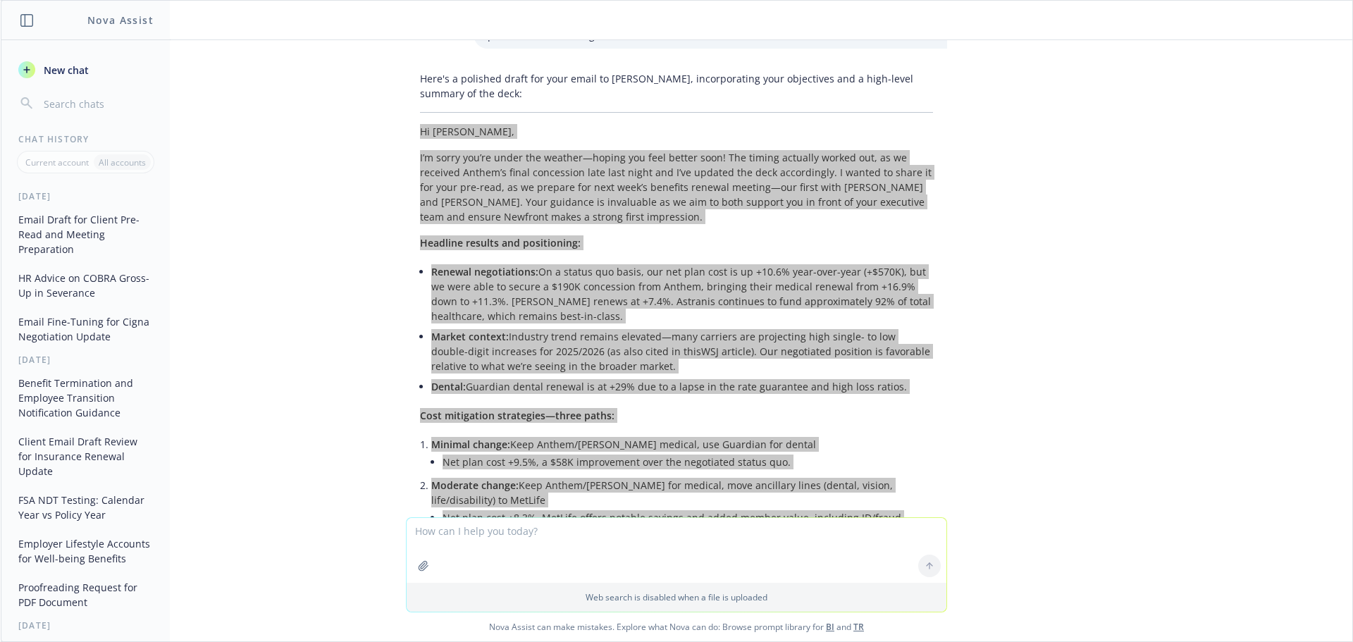
scroll to position [282, 0]
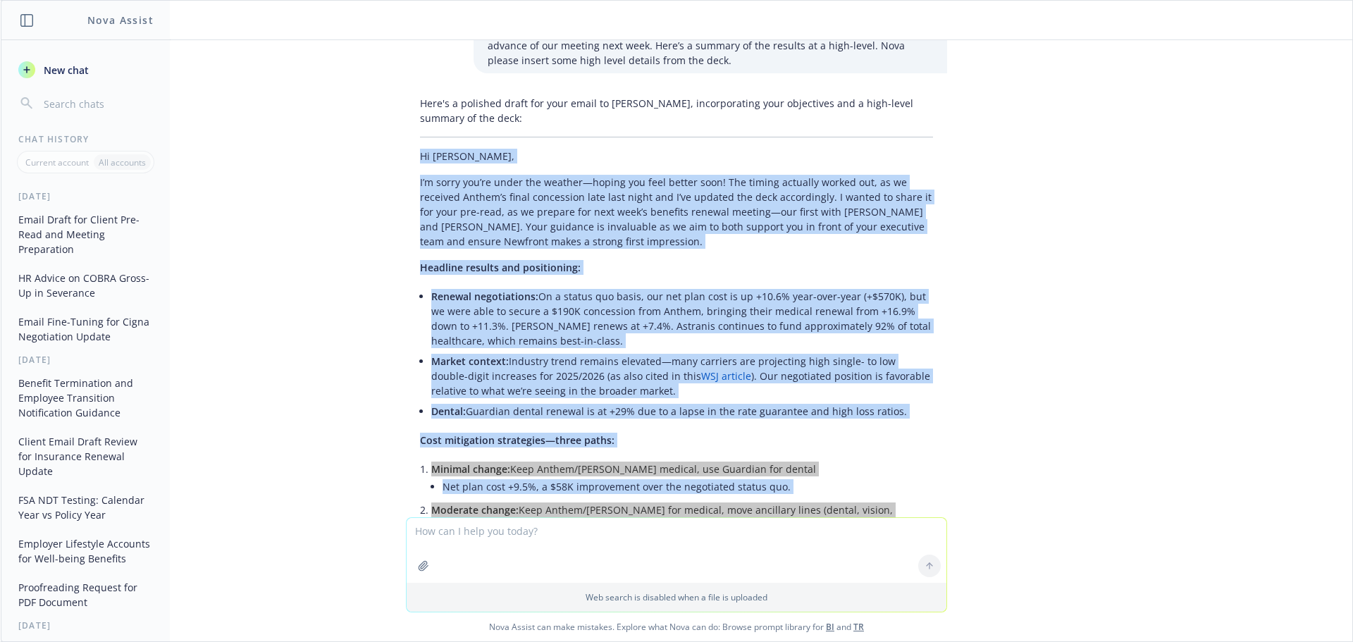
click at [609, 217] on p "I’m sorry you’re under the weather—hoping you feel better soon! The timing actu…" at bounding box center [676, 212] width 513 height 74
drag, startPoint x: 462, startPoint y: 207, endPoint x: 454, endPoint y: 207, distance: 7.8
click at [461, 206] on p "I’m sorry you’re under the weather—hoping you feel better soon! The timing actu…" at bounding box center [676, 212] width 513 height 74
click at [420, 210] on p "I’m sorry you’re under the weather—hoping you feel better soon! The timing actu…" at bounding box center [676, 212] width 513 height 74
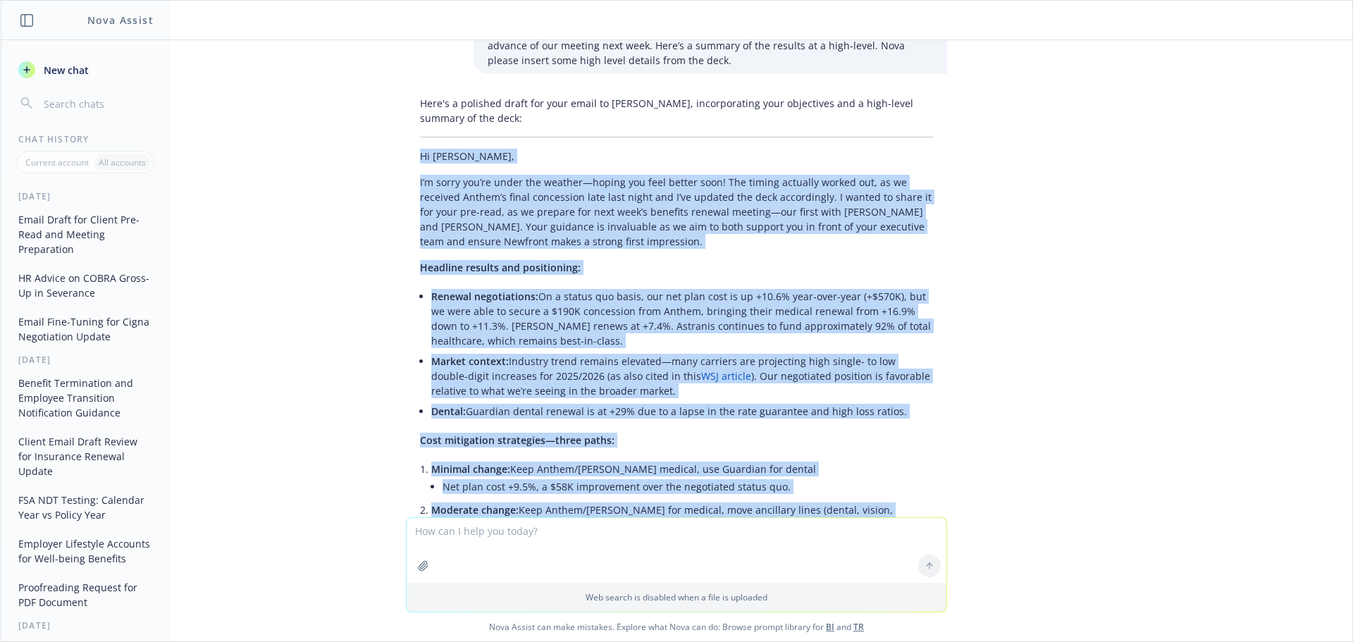
click at [558, 237] on div "Here's a polished draft for your email to [PERSON_NAME], incorporating your obj…" at bounding box center [676, 611] width 541 height 1042
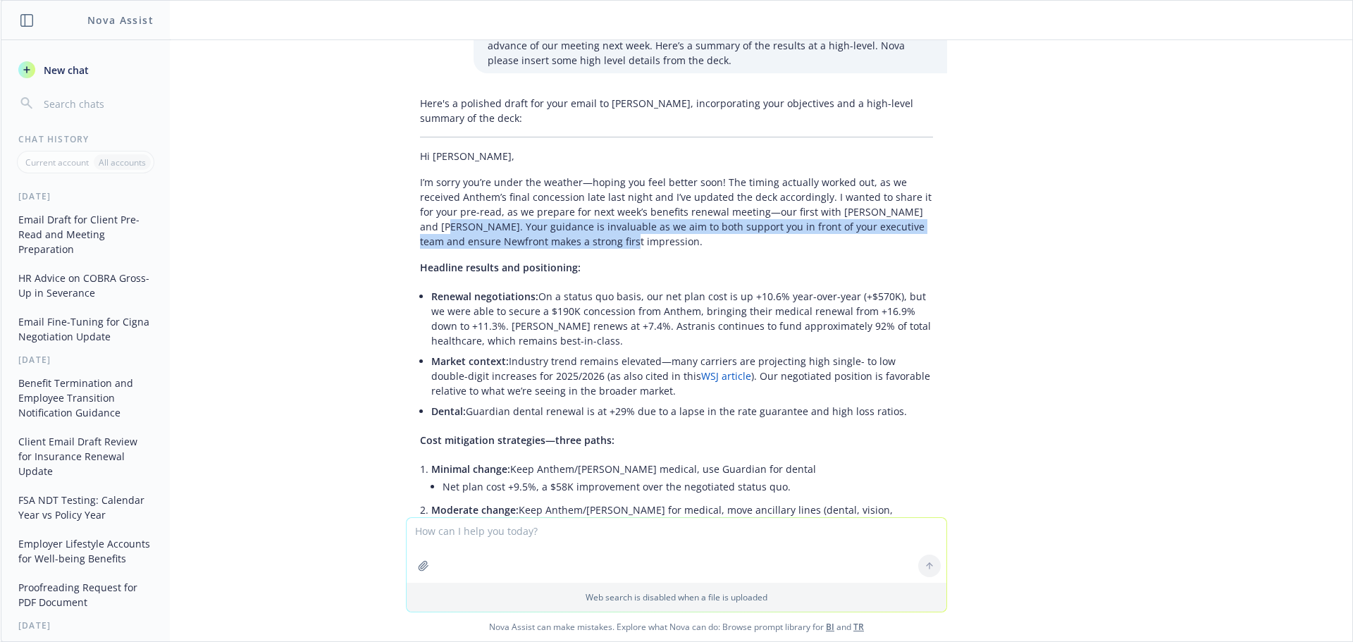
drag, startPoint x: 571, startPoint y: 225, endPoint x: 409, endPoint y: 216, distance: 163.0
click at [409, 216] on div "Here's a polished draft for your email to [PERSON_NAME], incorporating your obj…" at bounding box center [676, 611] width 541 height 1042
copy p "Your guidance is invaluable as we aim to both support you in front of your exec…"
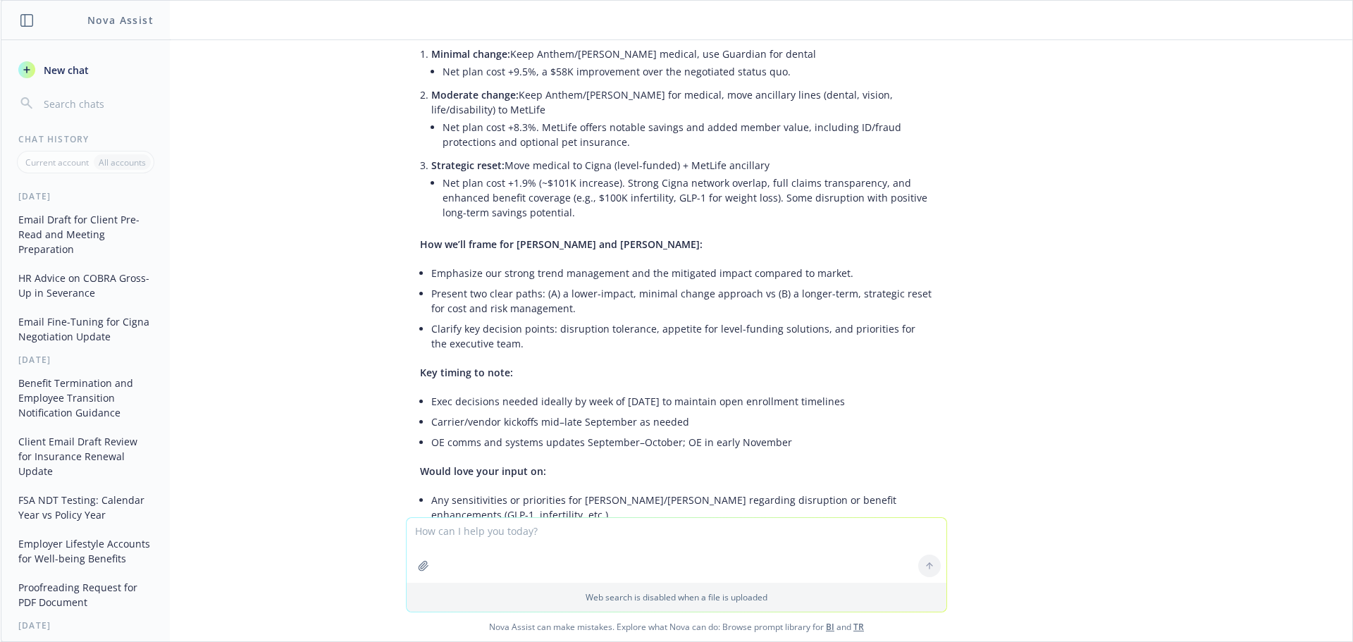
scroll to position [845, 0]
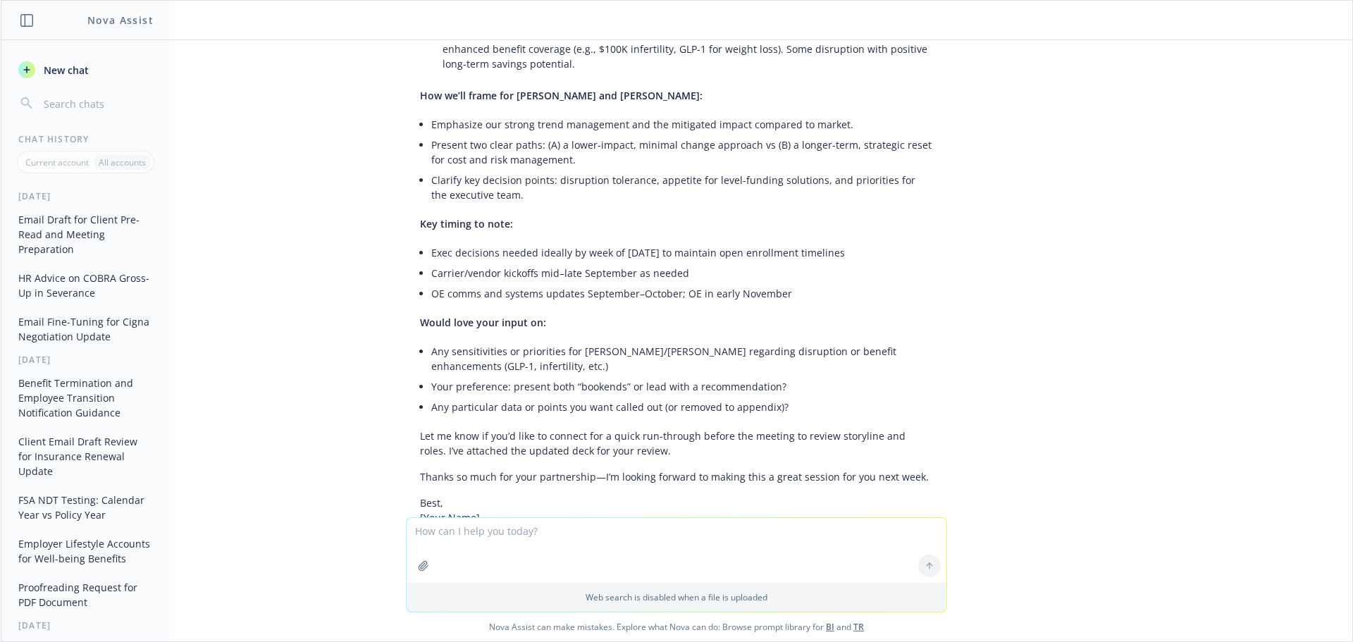
click at [490, 537] on textarea at bounding box center [677, 550] width 540 height 65
type textarea "C"
type textarea "a"
paste textarea "Your guidance is invaluable as we aim to both support you in front of your exec…"
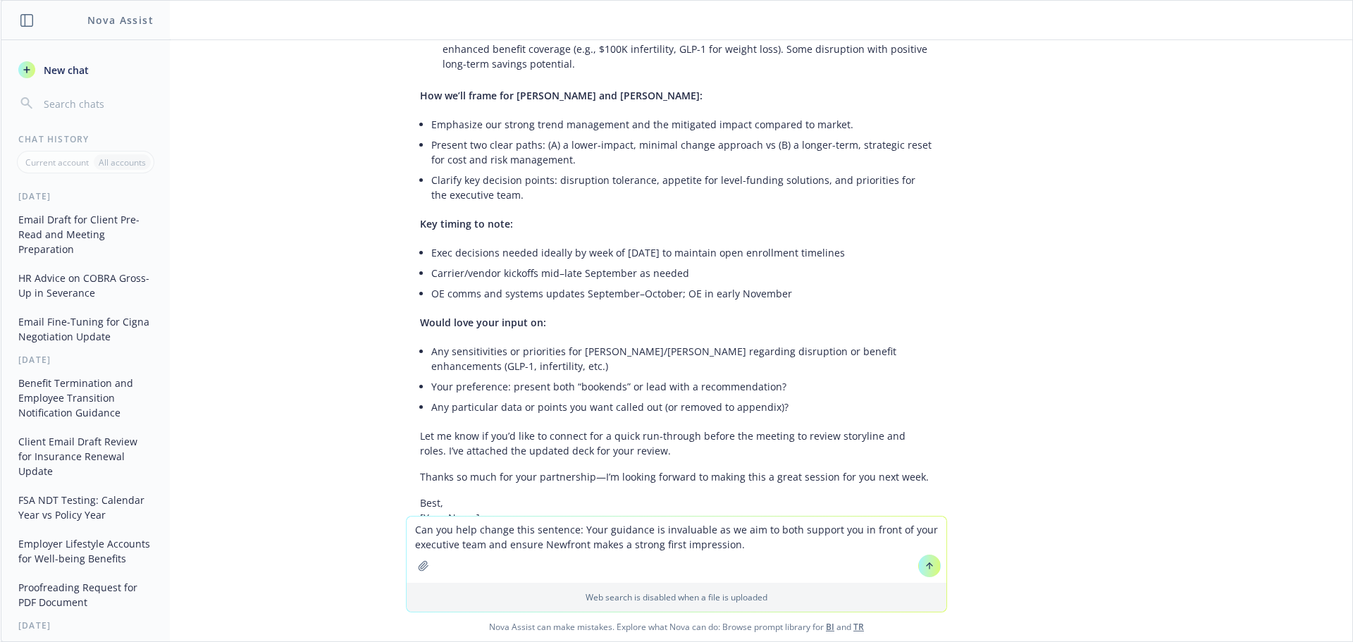
click at [569, 528] on textarea "Can you help change this sentence: Your guidance is invaluable as we aim to bot…" at bounding box center [677, 549] width 540 height 66
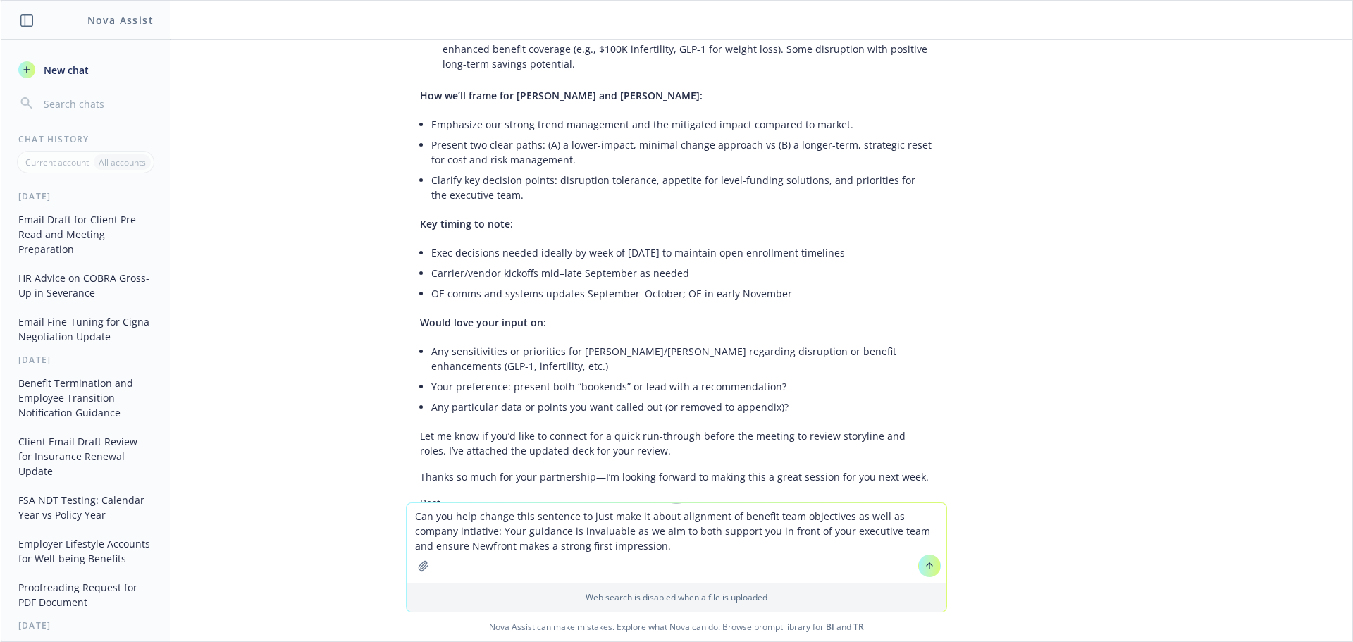
type textarea "Can you help change this sentence to just make it about alignment of benefit te…"
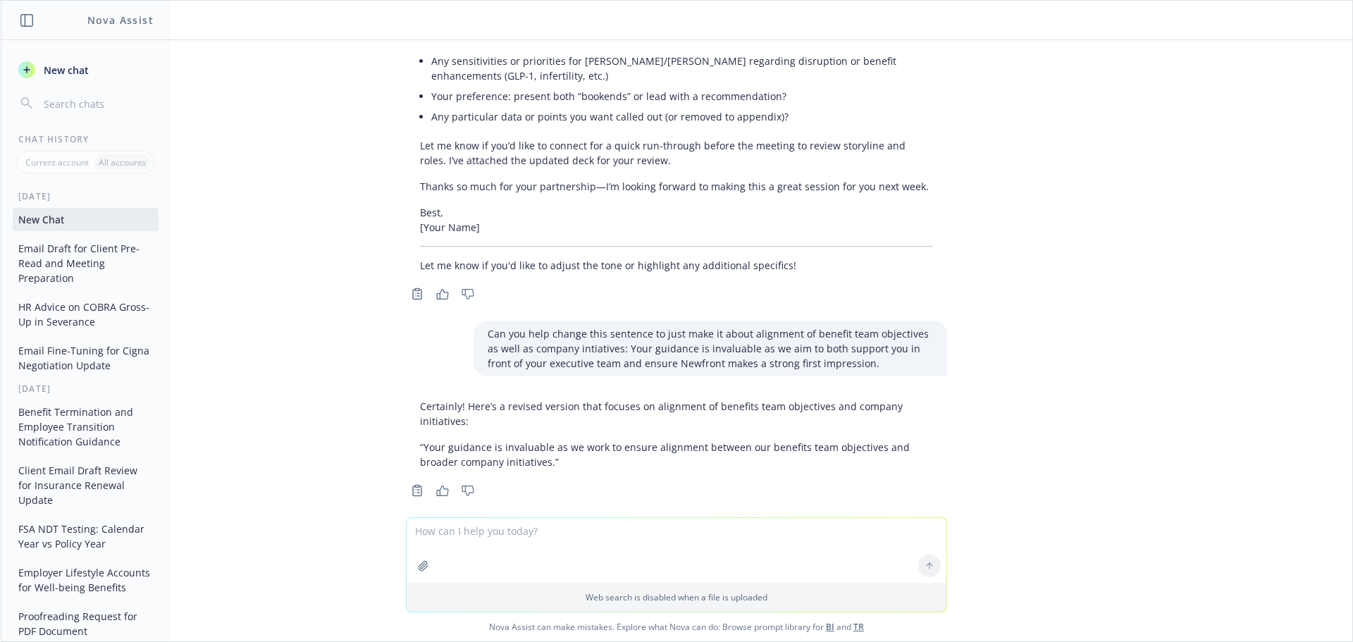
scroll to position [1138, 0]
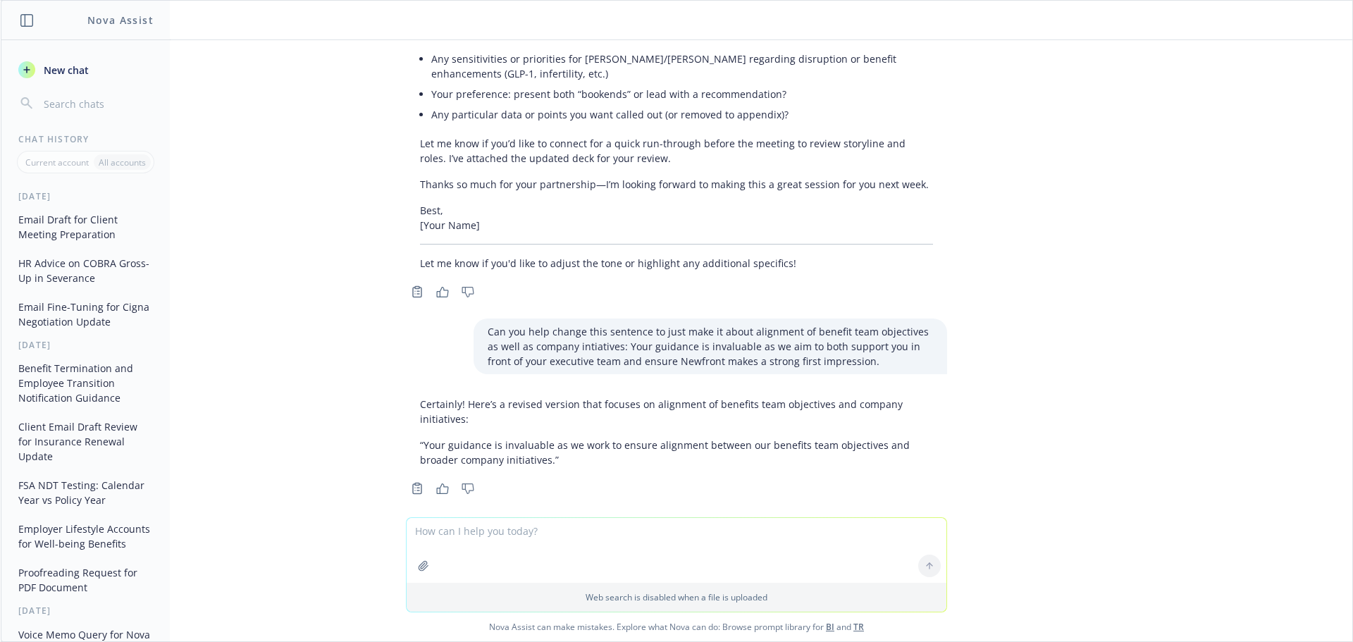
click at [484, 530] on textarea at bounding box center [677, 550] width 540 height 65
paste textarea "L’i dolor sit’am conse adi elitsed. Doeius tem inci utlabo etdo! Mag aliqua eni…"
type textarea "Lore'i do sitam con adi elit sedd ei temp inci. Utlabo! E’d magna ali’en admin …"
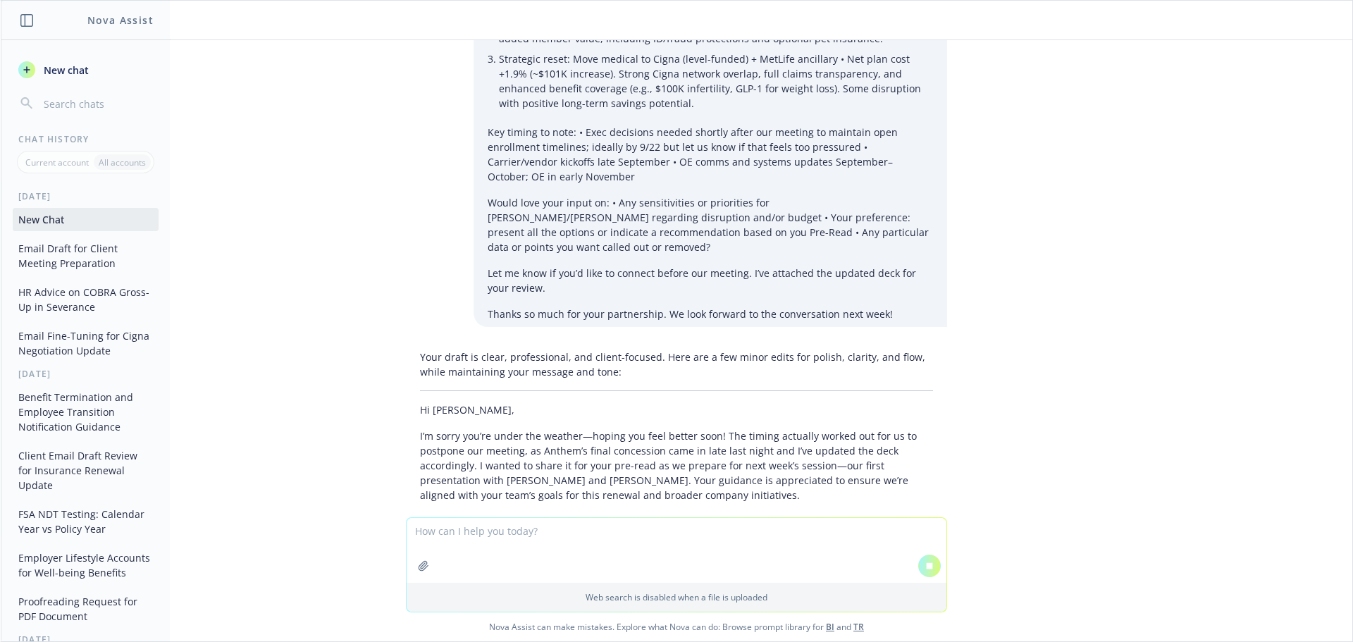
scroll to position [1966, 0]
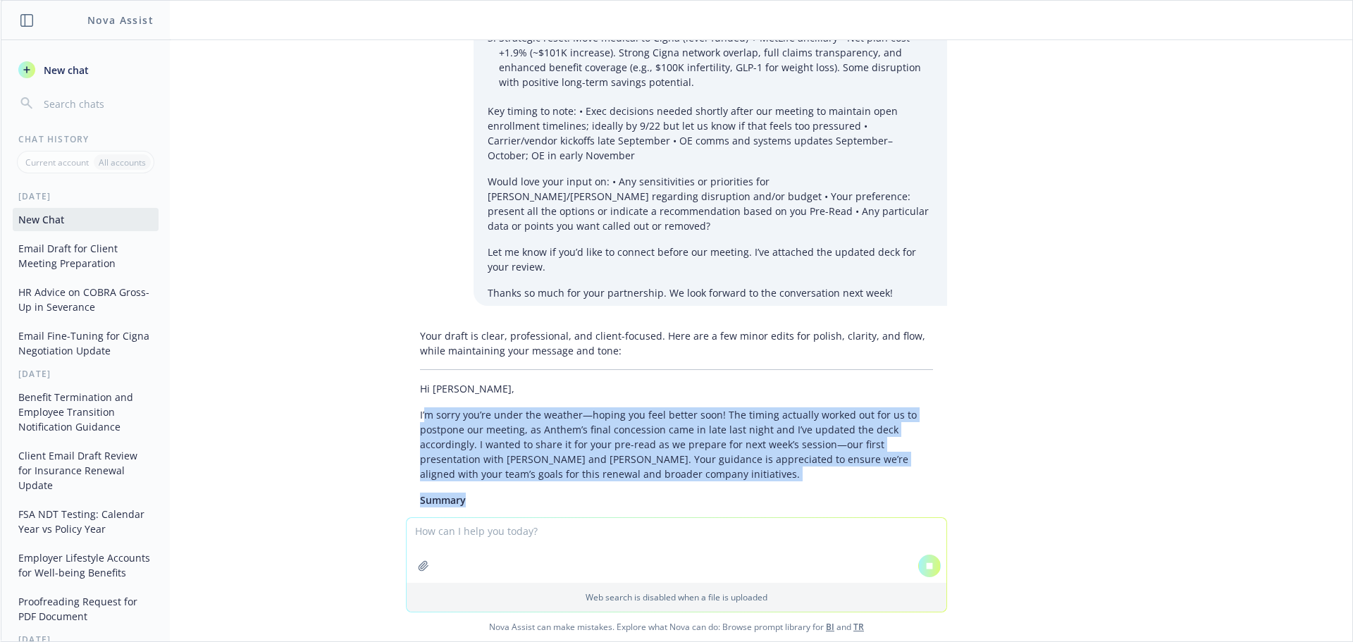
drag, startPoint x: 417, startPoint y: 386, endPoint x: 626, endPoint y: 464, distance: 222.5
click at [626, 464] on div "Your draft is clear, professional, and client-focused. Here are a few minor edi…" at bounding box center [676, 481] width 541 height 316
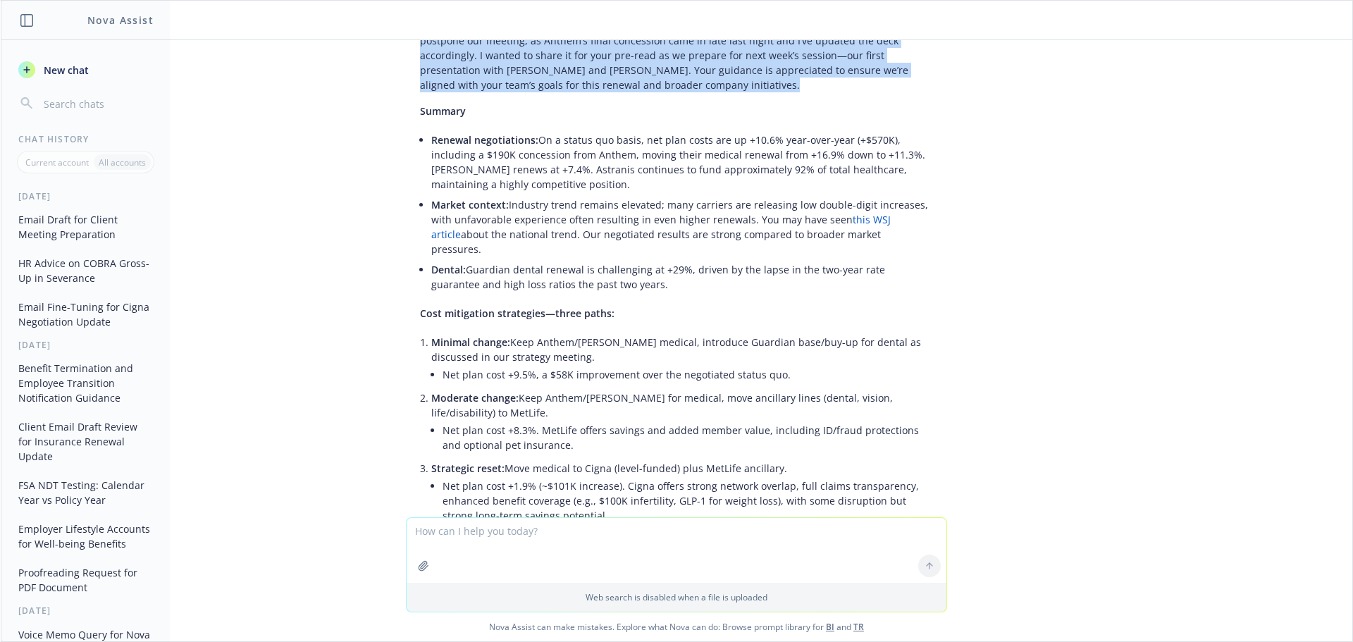
scroll to position [2402, 0]
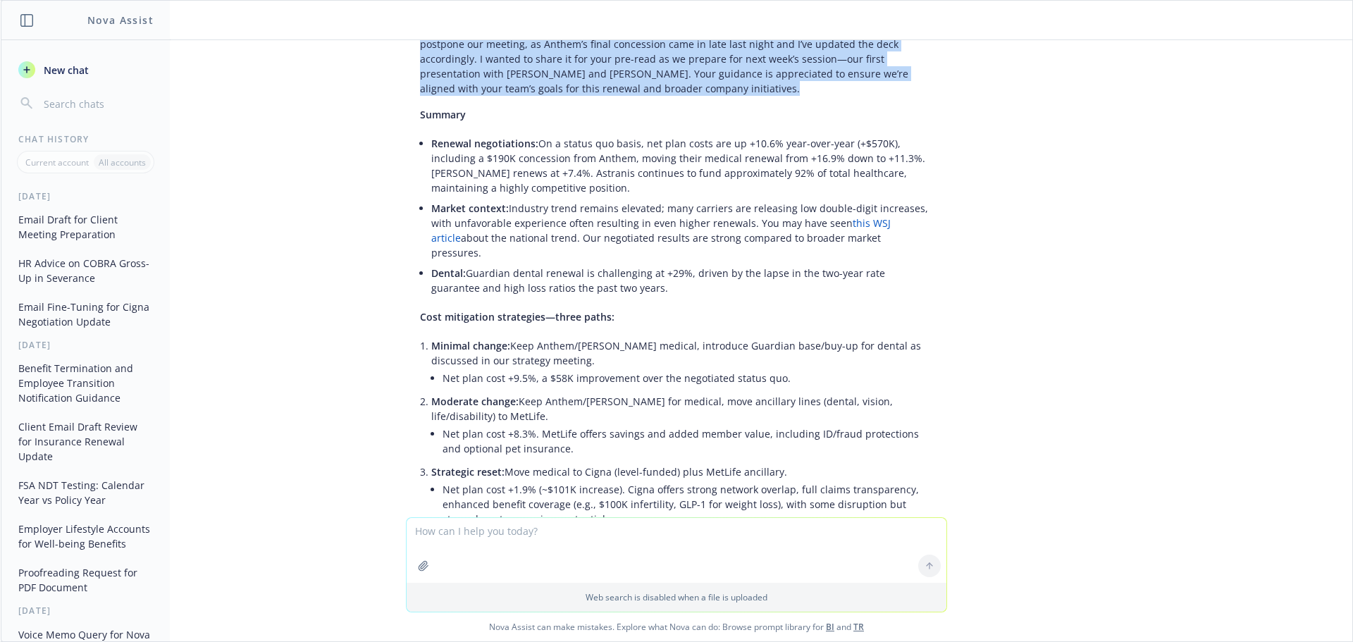
drag, startPoint x: 891, startPoint y: 206, endPoint x: 418, endPoint y: 182, distance: 473.4
click at [418, 182] on div "Your draft is clear, professional, and client-focused. Here are a few minor edi…" at bounding box center [676, 410] width 541 height 947
copy li "Market context: Industry trend remains elevated; many carriers are releasing lo…"
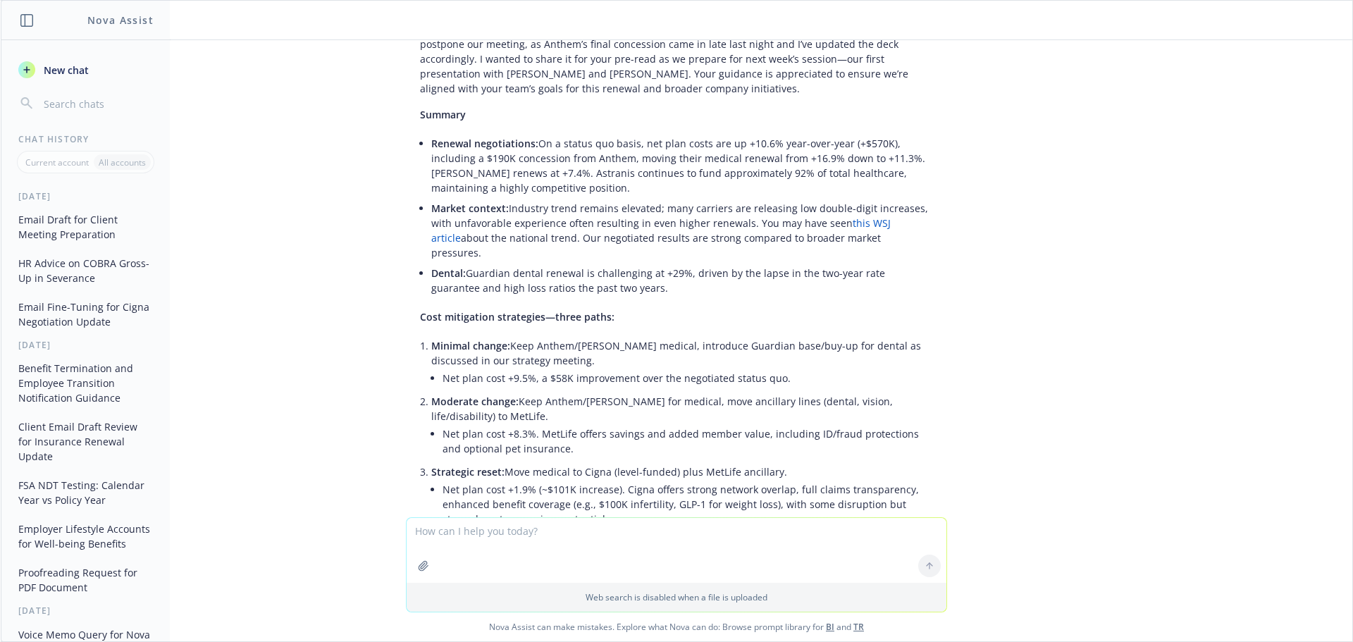
click at [654, 309] on p "Cost mitigation strategies—three paths:" at bounding box center [676, 316] width 513 height 15
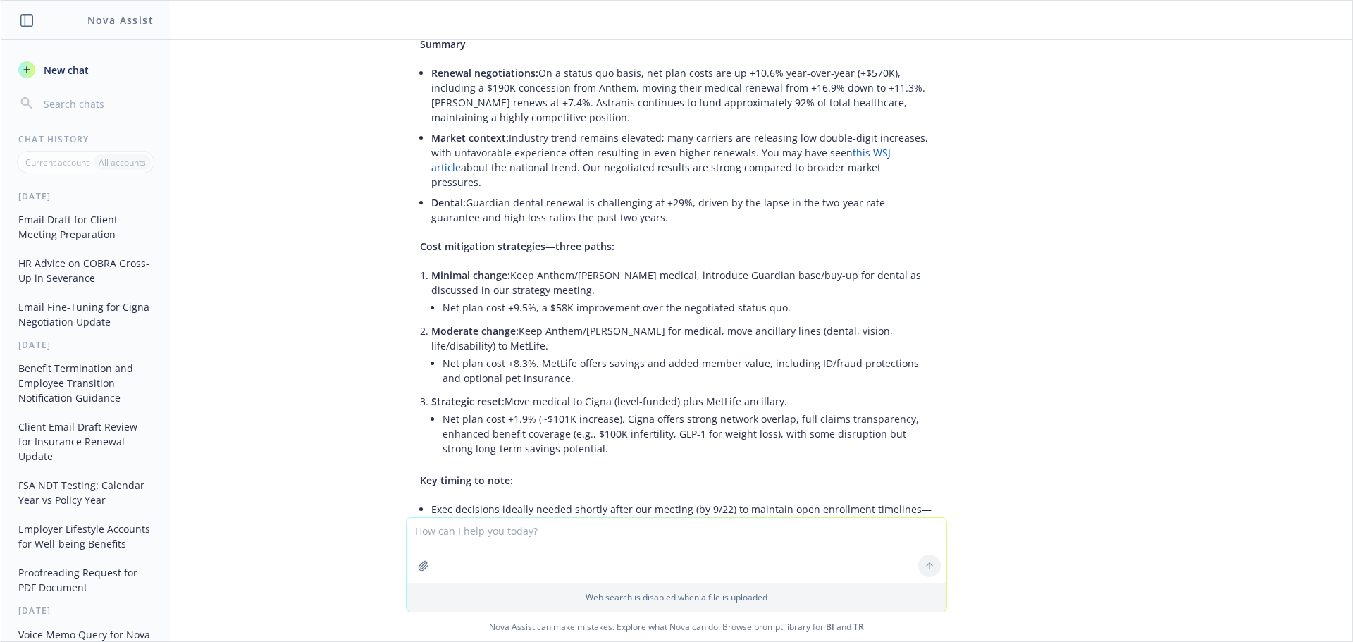
click at [647, 411] on li "Net plan cost +1.9% (~$101K increase). Cigna offers strong network overlap, ful…" at bounding box center [687, 434] width 490 height 50
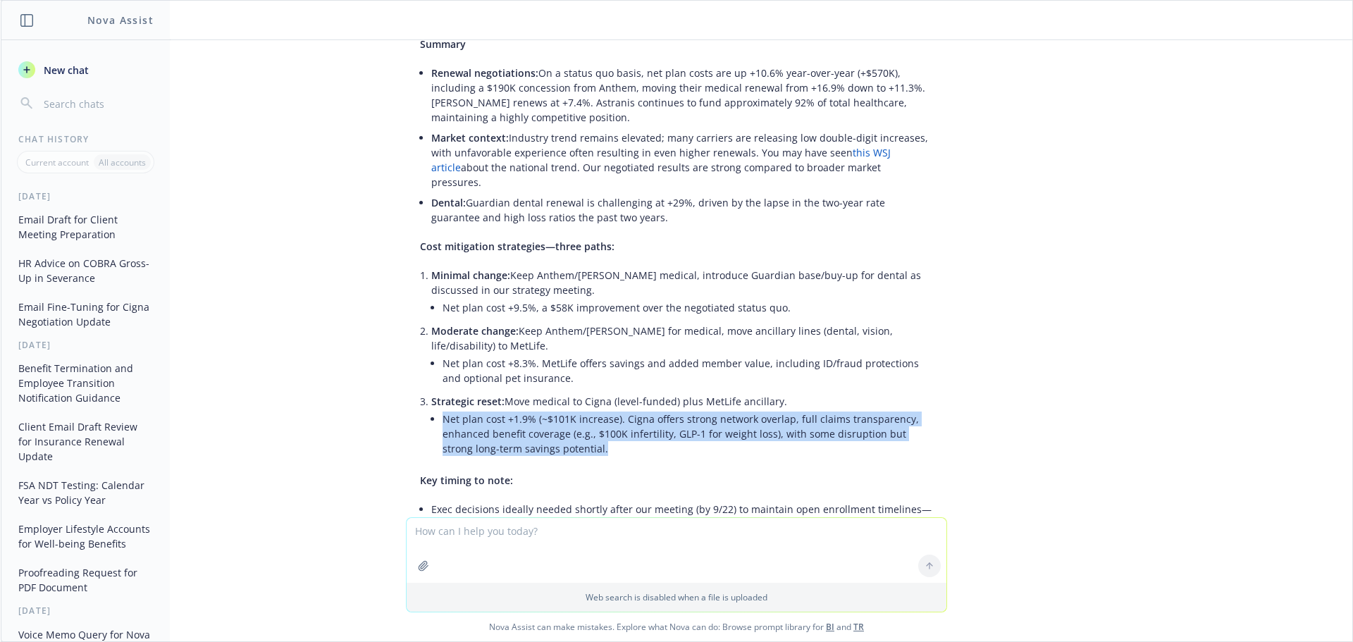
drag, startPoint x: 588, startPoint y: 411, endPoint x: 633, endPoint y: 416, distance: 45.4
click at [431, 391] on li "Strategic reset: Move medical to Cigna (level-funded) plus MetLife ancillary. N…" at bounding box center [682, 426] width 502 height 70
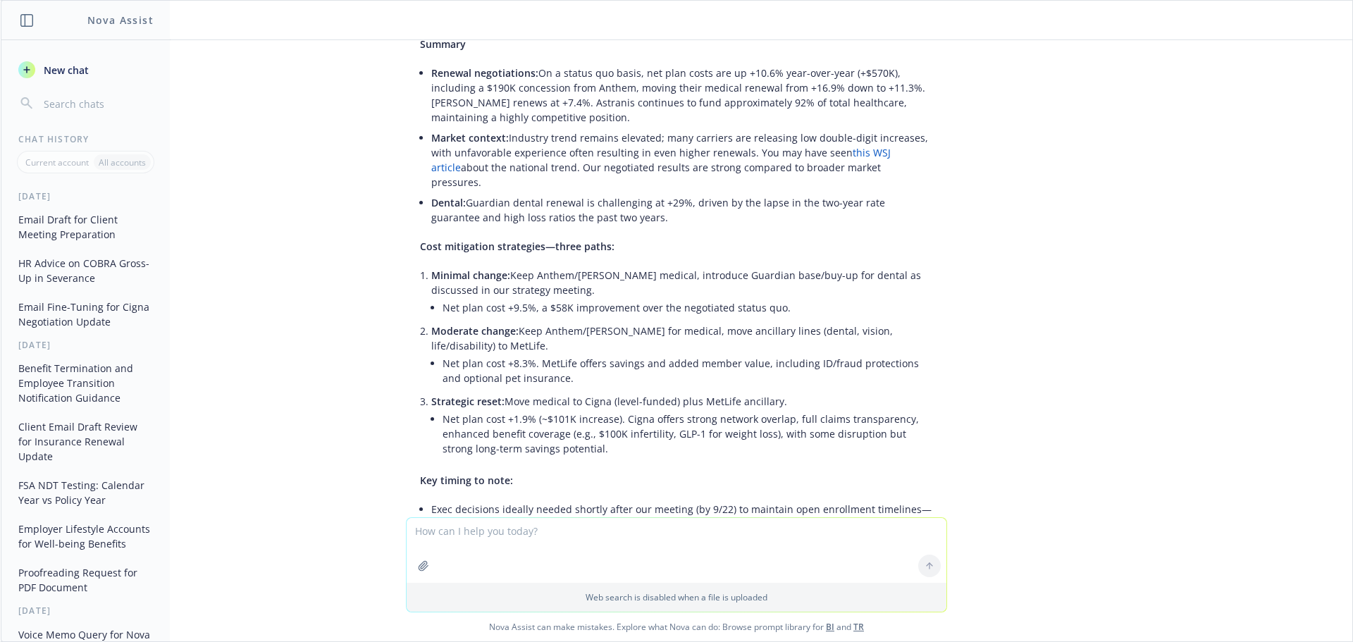
click at [735, 426] on div "Your draft is clear, professional, and client-focused. Here are a few minor edi…" at bounding box center [676, 340] width 541 height 947
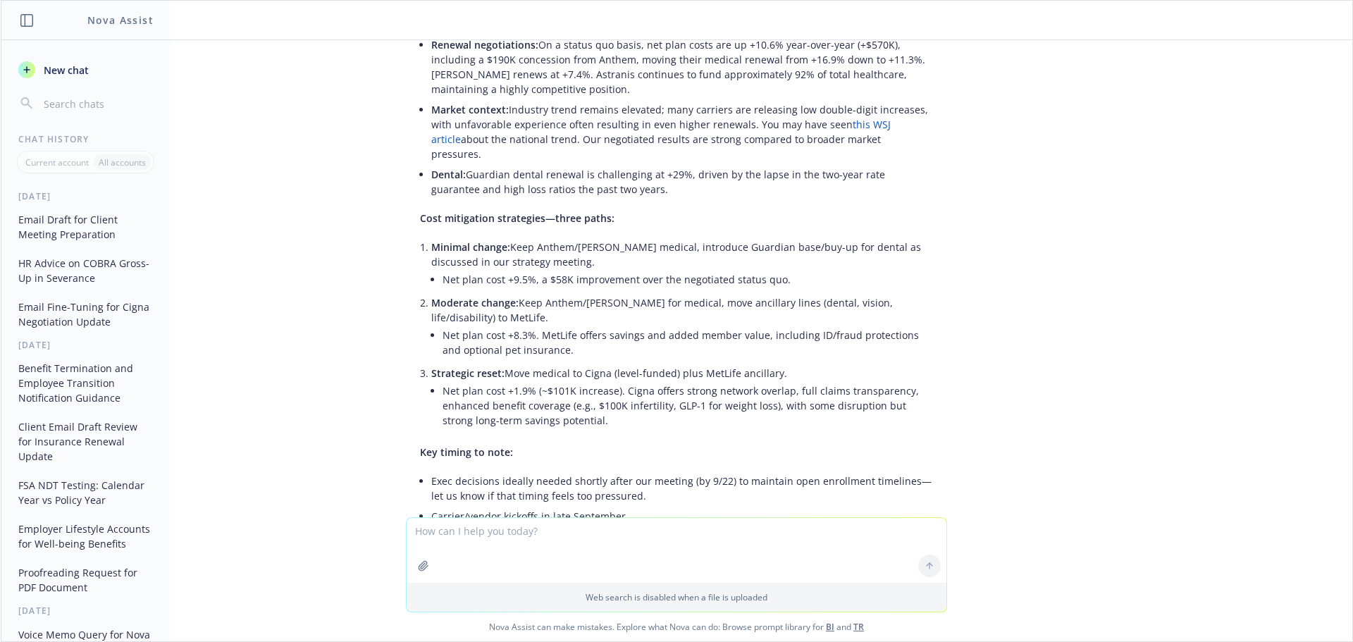
scroll to position [2543, 0]
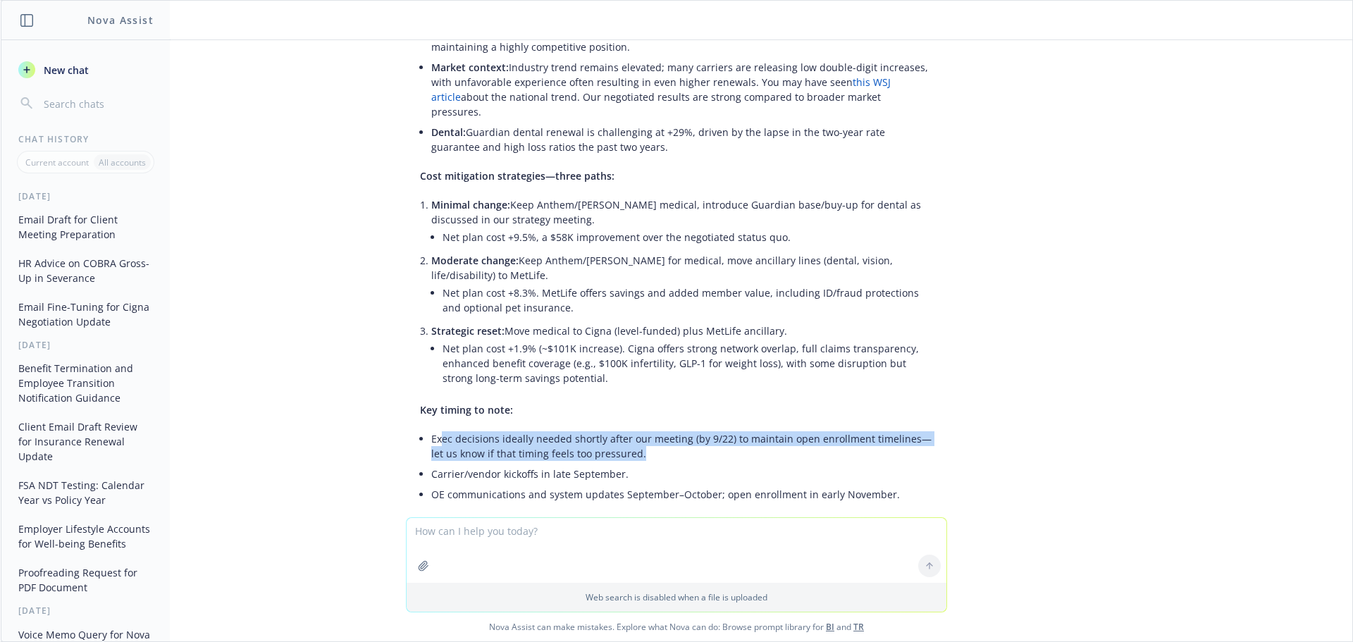
drag, startPoint x: 621, startPoint y: 405, endPoint x: 434, endPoint y: 399, distance: 187.5
click at [434, 428] on li "Exec decisions ideally needed shortly after our meeting (by 9/22) to maintain o…" at bounding box center [682, 445] width 502 height 35
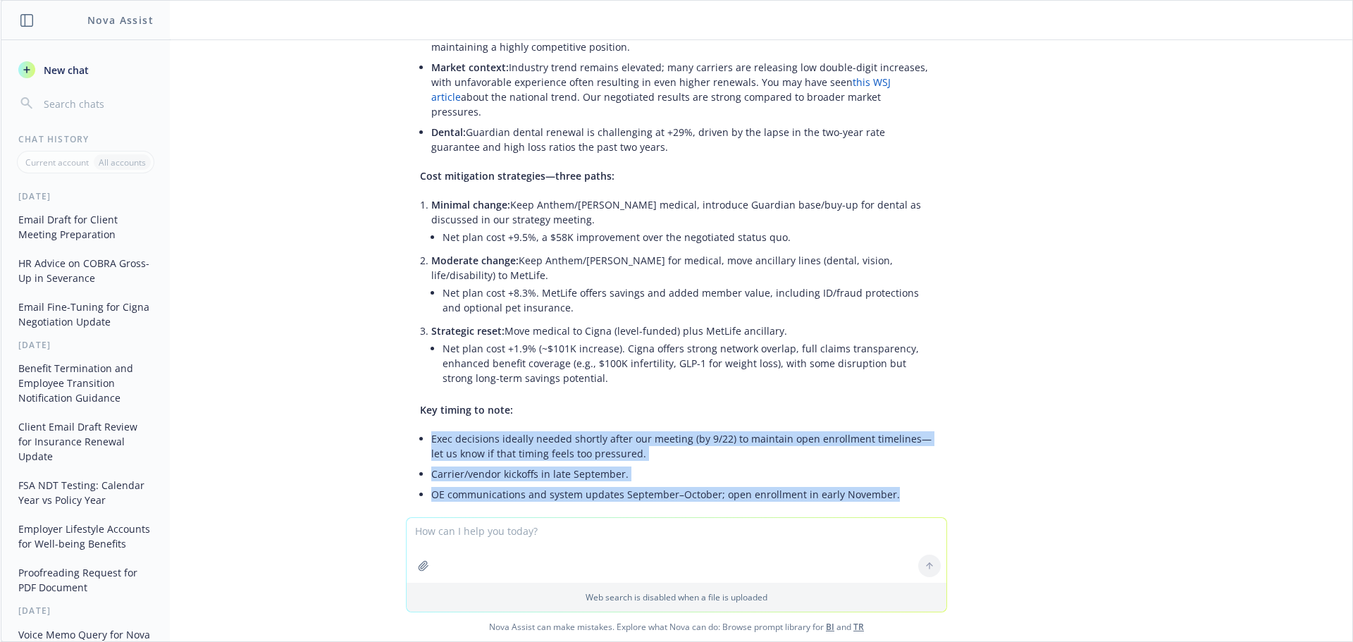
drag, startPoint x: 860, startPoint y: 450, endPoint x: 420, endPoint y: 385, distance: 445.0
click at [420, 385] on div "Your draft is clear, professional, and client-focused. Here are a few minor edi…" at bounding box center [676, 269] width 541 height 947
copy ul "Exec decisions ideally needed shortly after our meeting (by 9/22) to maintain o…"
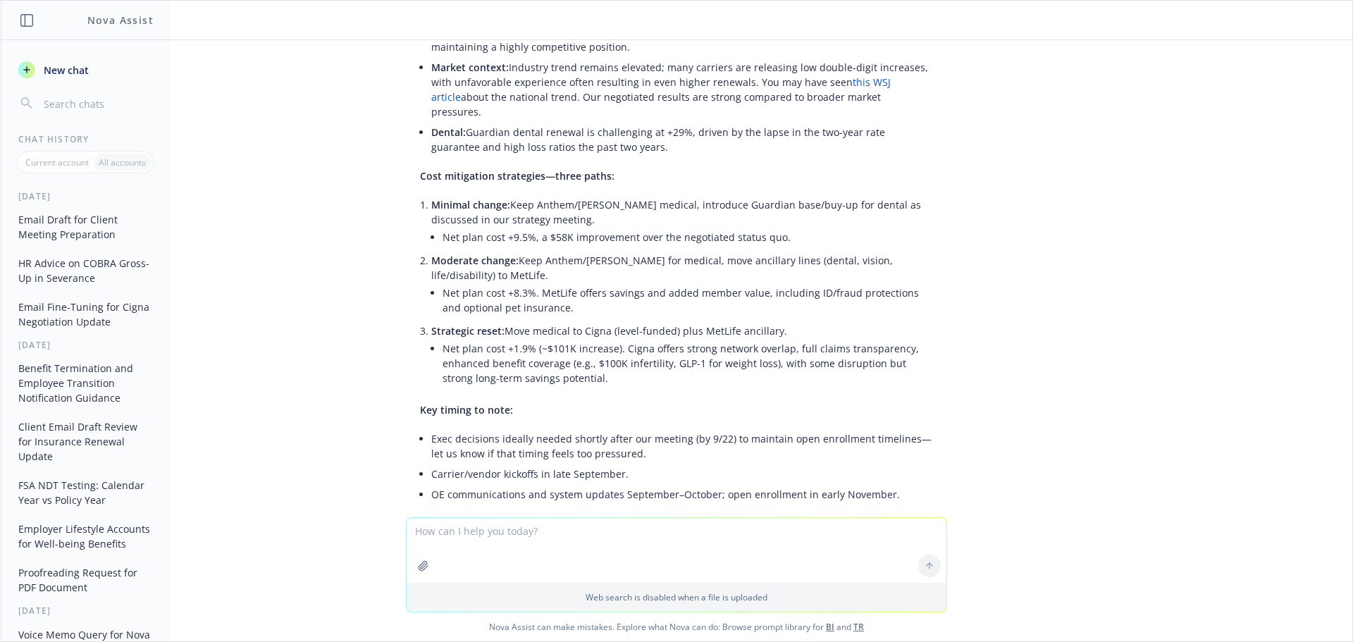
click at [587, 516] on p "Would value your input on:" at bounding box center [676, 523] width 513 height 15
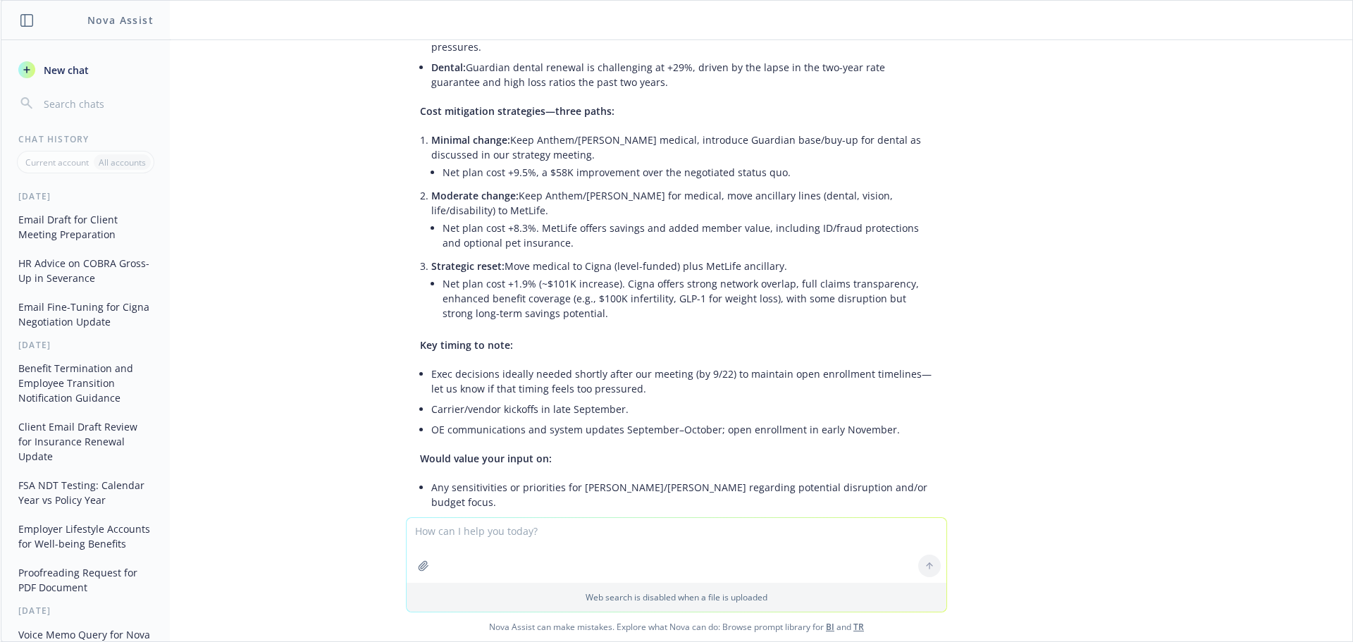
scroll to position [2684, 0]
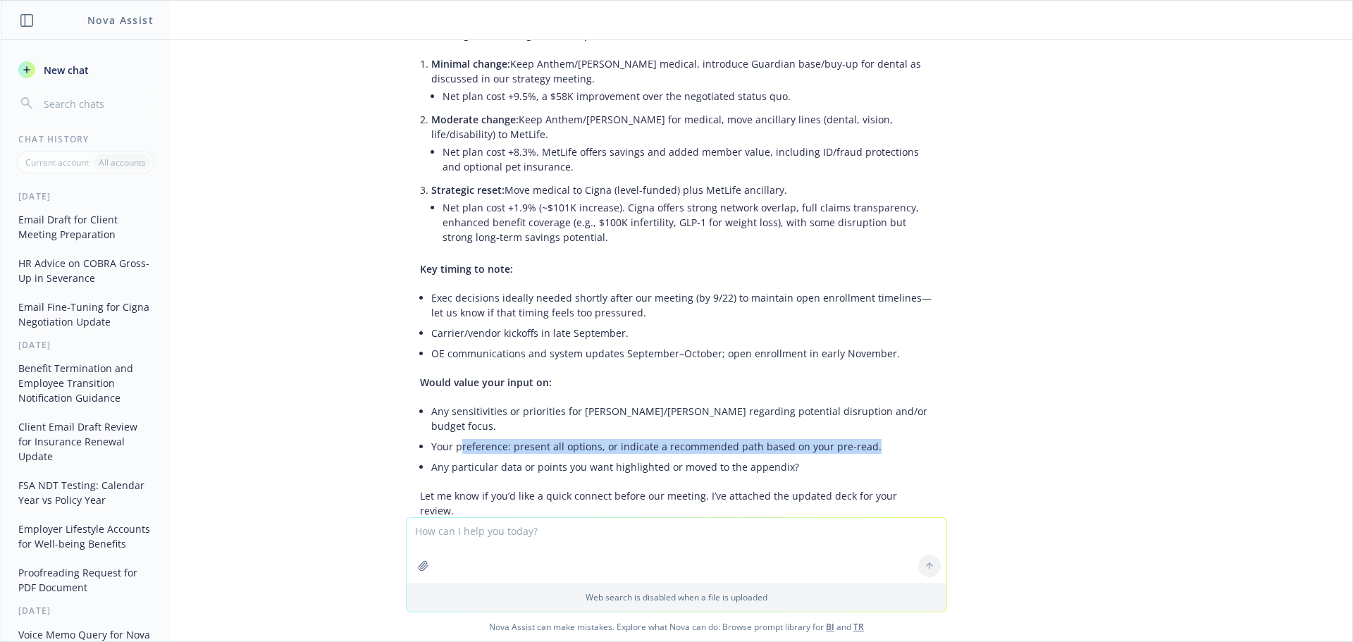
drag, startPoint x: 864, startPoint y: 390, endPoint x: 452, endPoint y: 388, distance: 412.2
click at [452, 436] on li "Your preference: present all options, or indicate a recommended path based on y…" at bounding box center [682, 446] width 502 height 20
click at [951, 451] on div "pdf 2026 Astranis Renewal Presentation.pdf [URL][DOMAIN_NAME] can validate, but…" at bounding box center [676, 278] width 1351 height 477
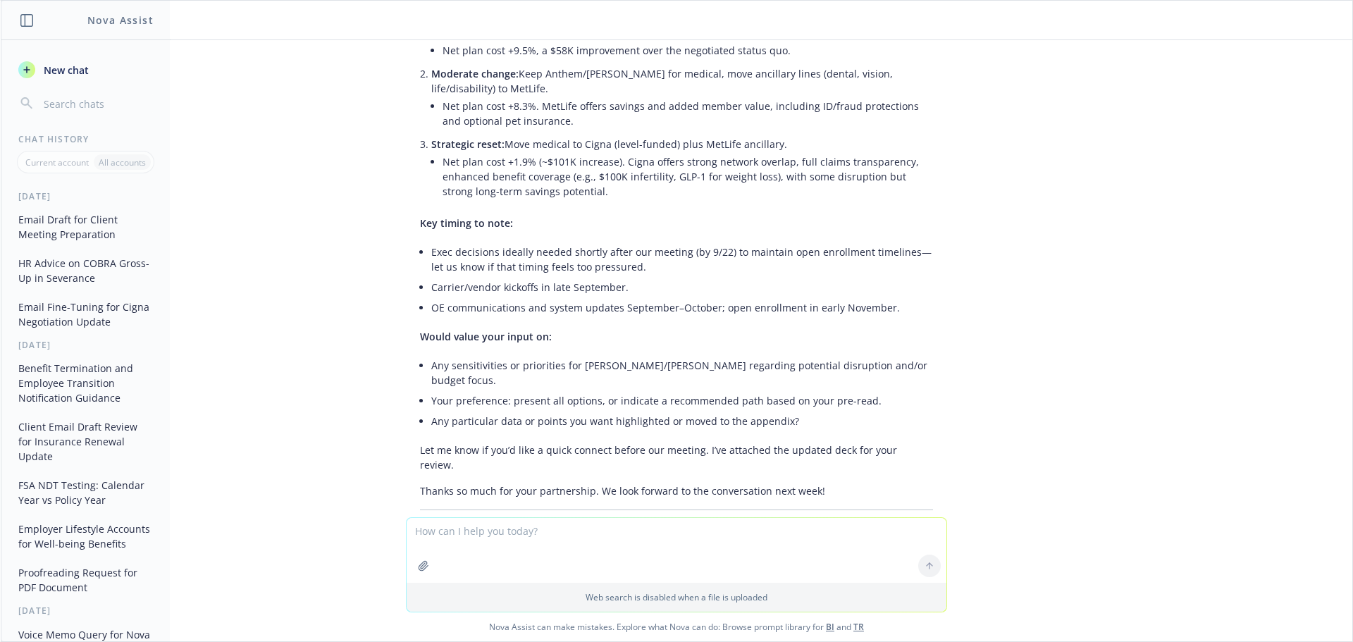
scroll to position [2754, 0]
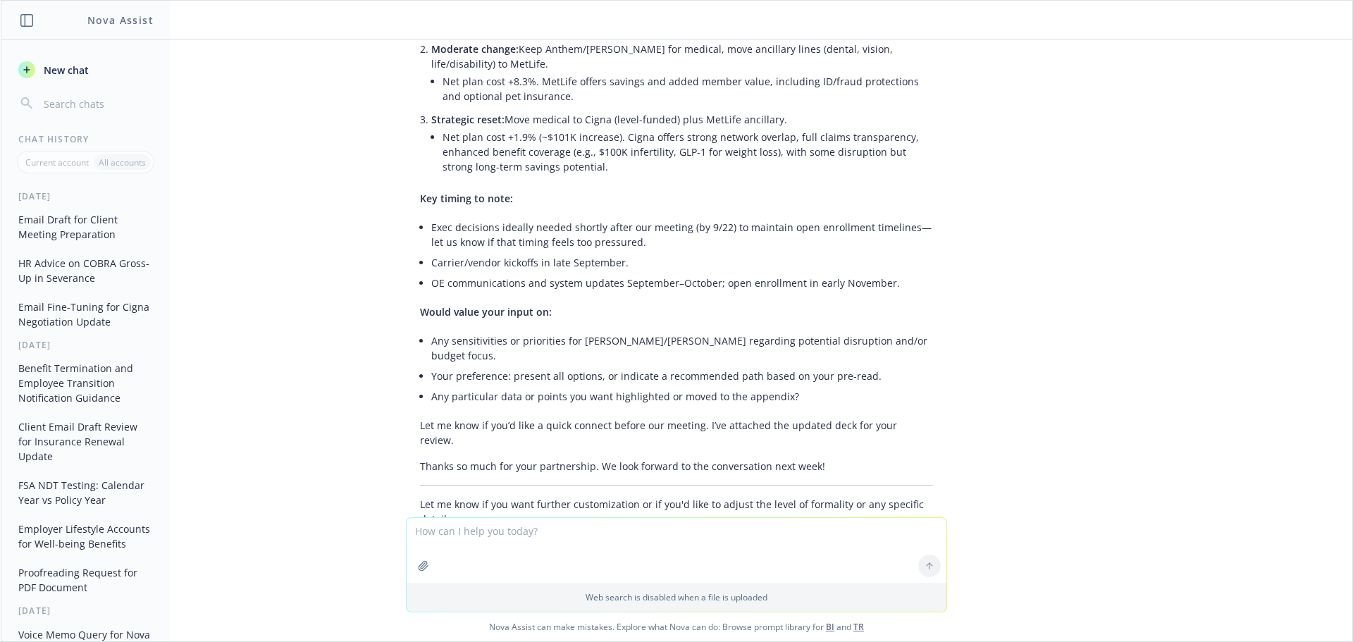
click at [1036, 275] on div "pdf 2026 Astranis Renewal Presentation.pdf [URL][DOMAIN_NAME] can validate, but…" at bounding box center [676, 278] width 1351 height 477
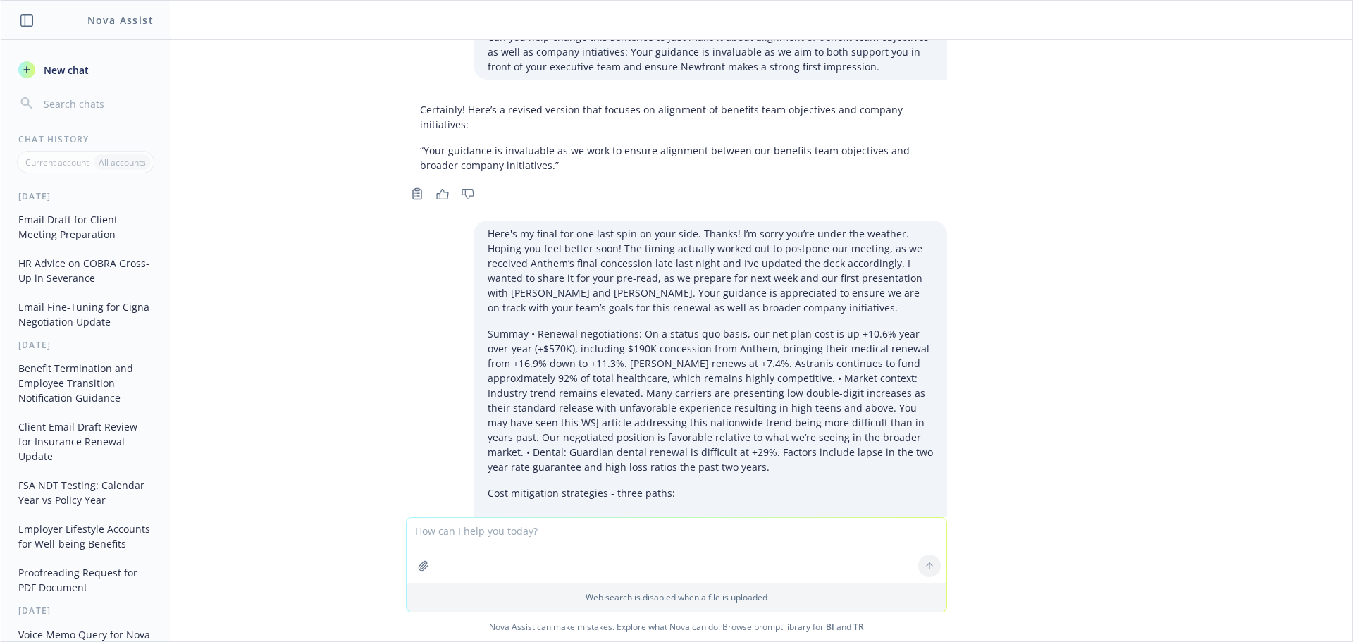
scroll to position [1345, 0]
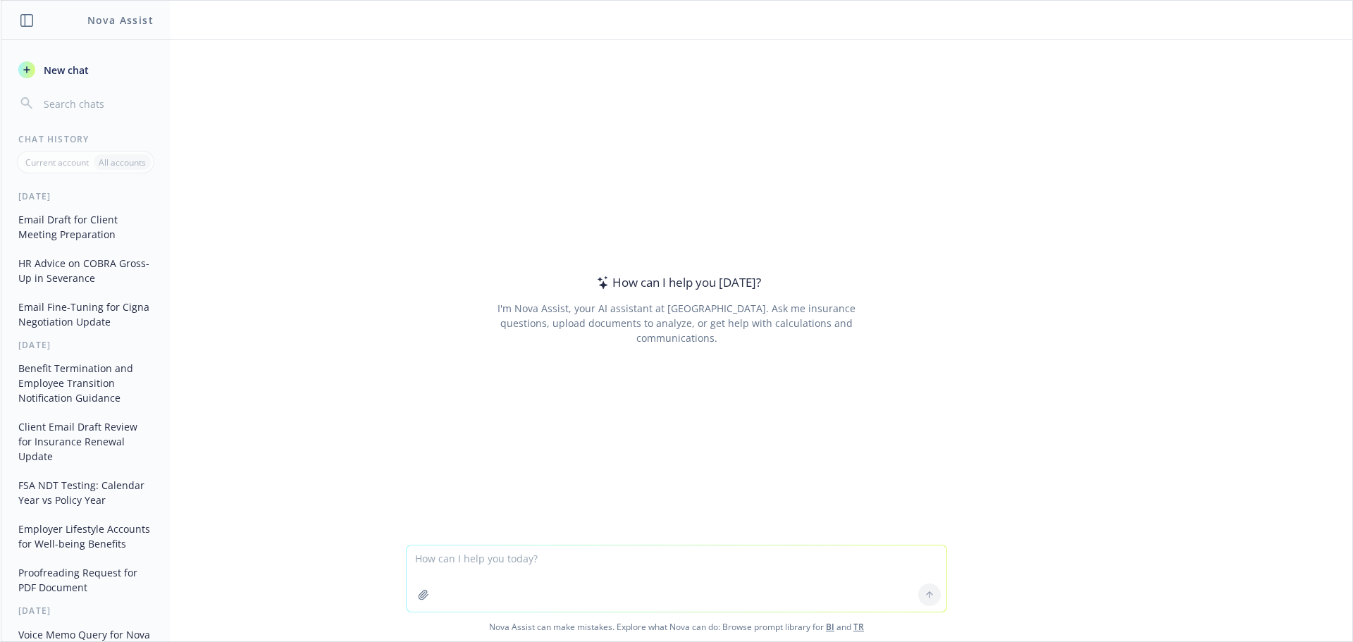
click at [70, 226] on button "Email Draft for Client Meeting Preparation" at bounding box center [86, 227] width 146 height 38
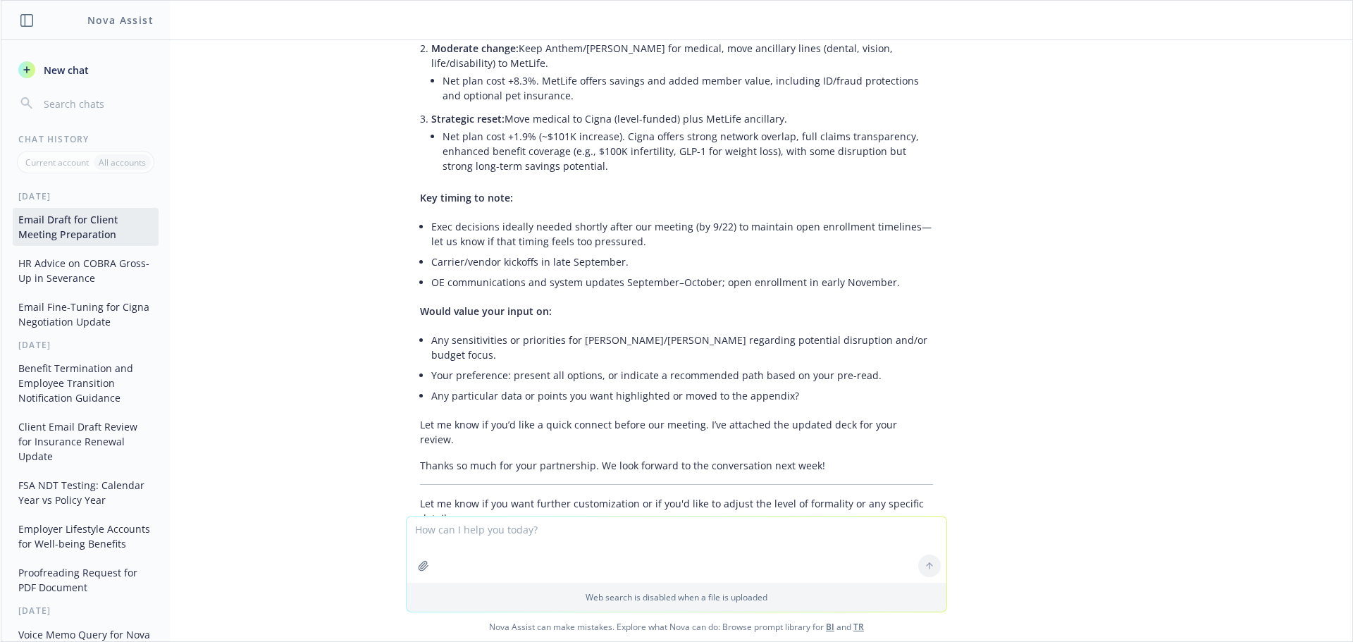
scroll to position [2756, 0]
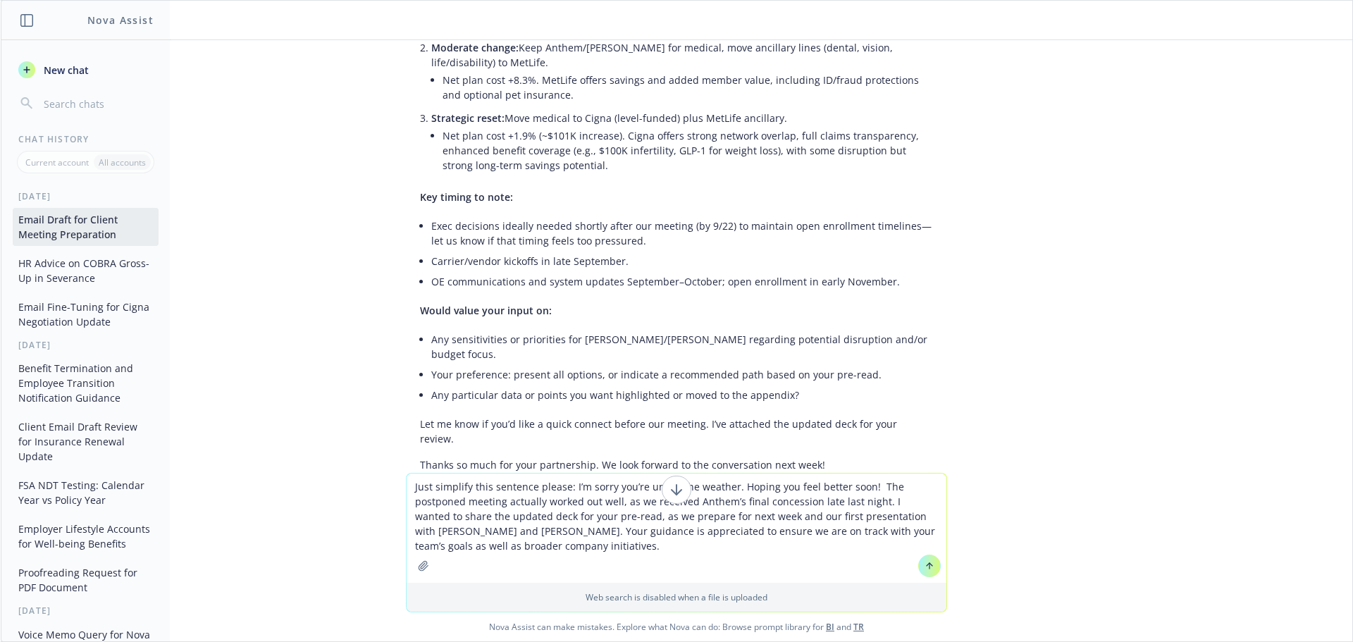
type textarea "Just simplify this sentence please: I’m sorry you’re under the weather. Hoping …"
drag, startPoint x: 907, startPoint y: 532, endPoint x: 364, endPoint y: 478, distance: 545.2
click at [325, 457] on div "pdf 2026 Astranis Renewal Presentation.pdf [URL][DOMAIN_NAME] can validate, but…" at bounding box center [676, 340] width 1351 height 601
drag, startPoint x: 516, startPoint y: 549, endPoint x: 376, endPoint y: 469, distance: 161.2
click at [376, 469] on div "pdf 2026 Astranis Renewal Presentation.pdf [URL][DOMAIN_NAME] can validate, but…" at bounding box center [676, 340] width 1351 height 601
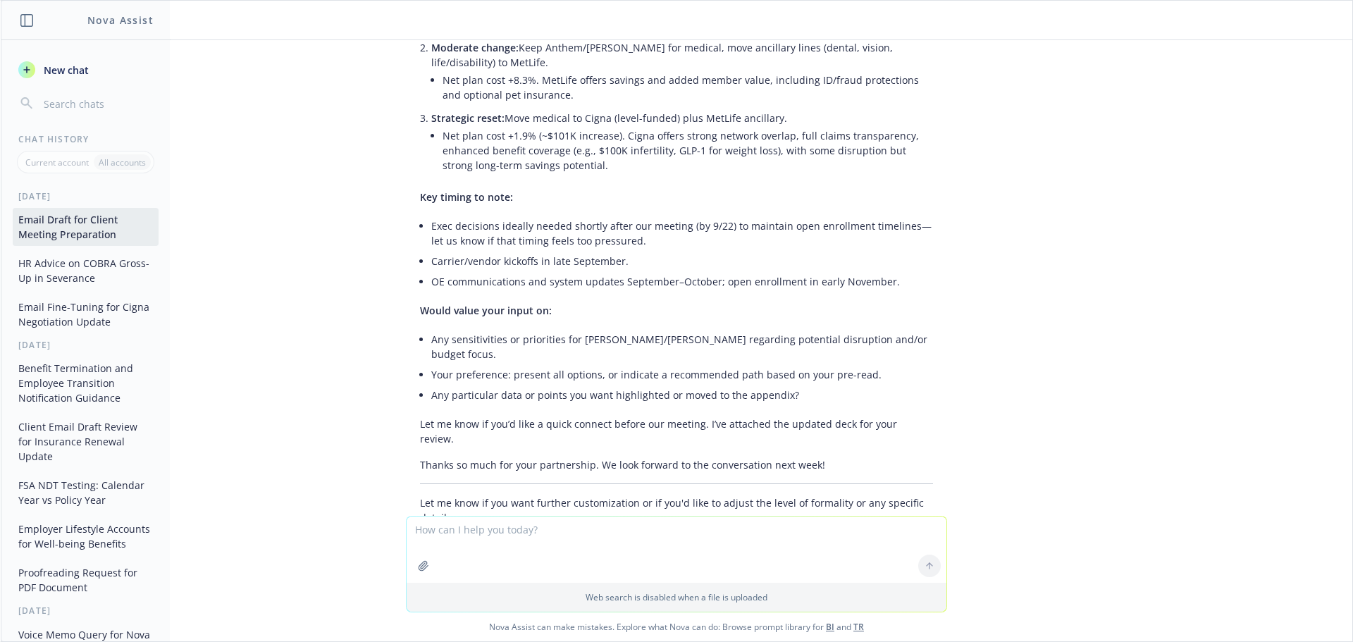
click at [536, 534] on textarea at bounding box center [677, 549] width 540 height 66
paste textarea "I’m sorry you’re under the weather. Hoping you feel better soon! The postponed …"
type textarea "Does this work: I’m sorry you’re under the weather. Hoping you feel better soon…"
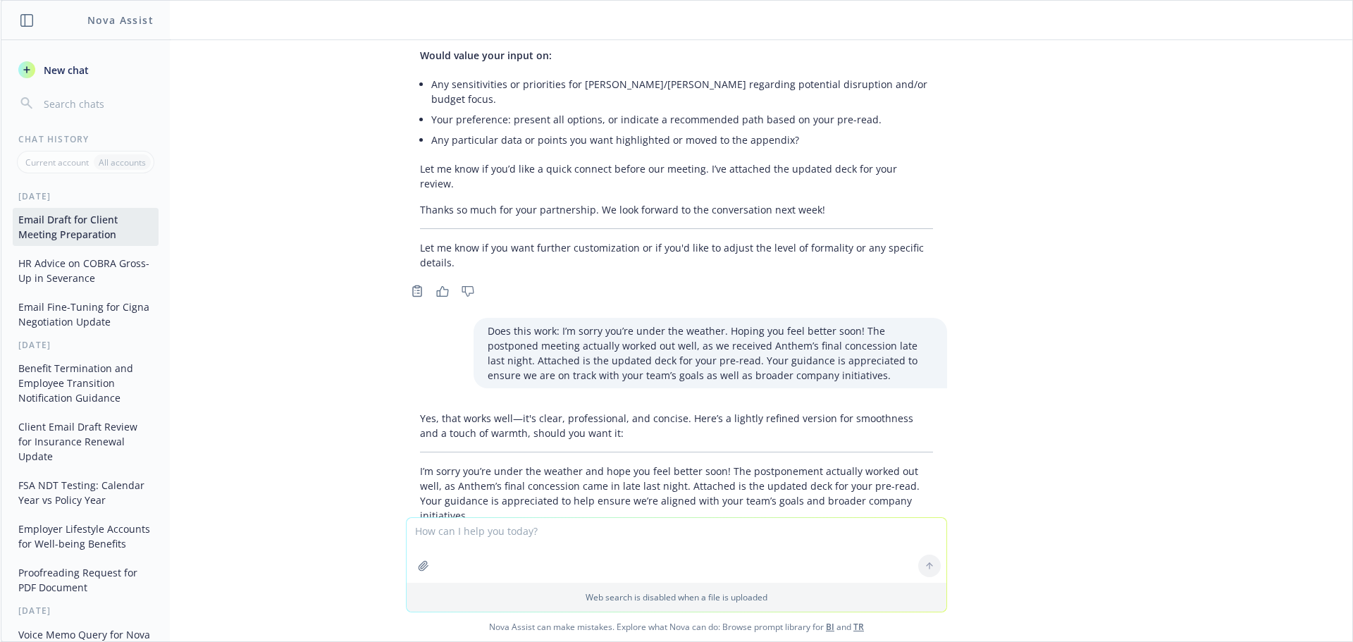
scroll to position [3030, 0]
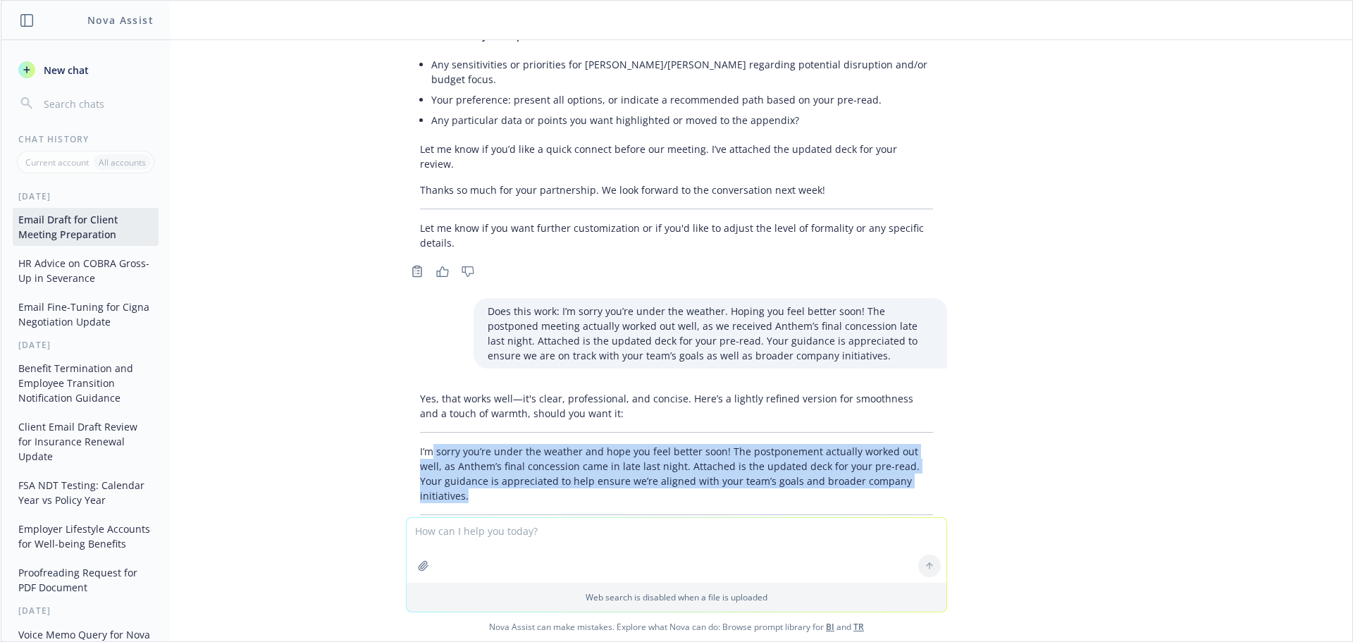
drag, startPoint x: 424, startPoint y: 379, endPoint x: 919, endPoint y: 404, distance: 495.2
click at [919, 444] on p "I’m sorry you’re under the weather and hope you feel better soon! The postponem…" at bounding box center [676, 473] width 513 height 59
drag, startPoint x: 920, startPoint y: 407, endPoint x: 395, endPoint y: 379, distance: 525.6
click at [406, 385] on div "Yes, that works well—it's clear, professional, and concise. Here’s a lightly re…" at bounding box center [676, 465] width 541 height 161
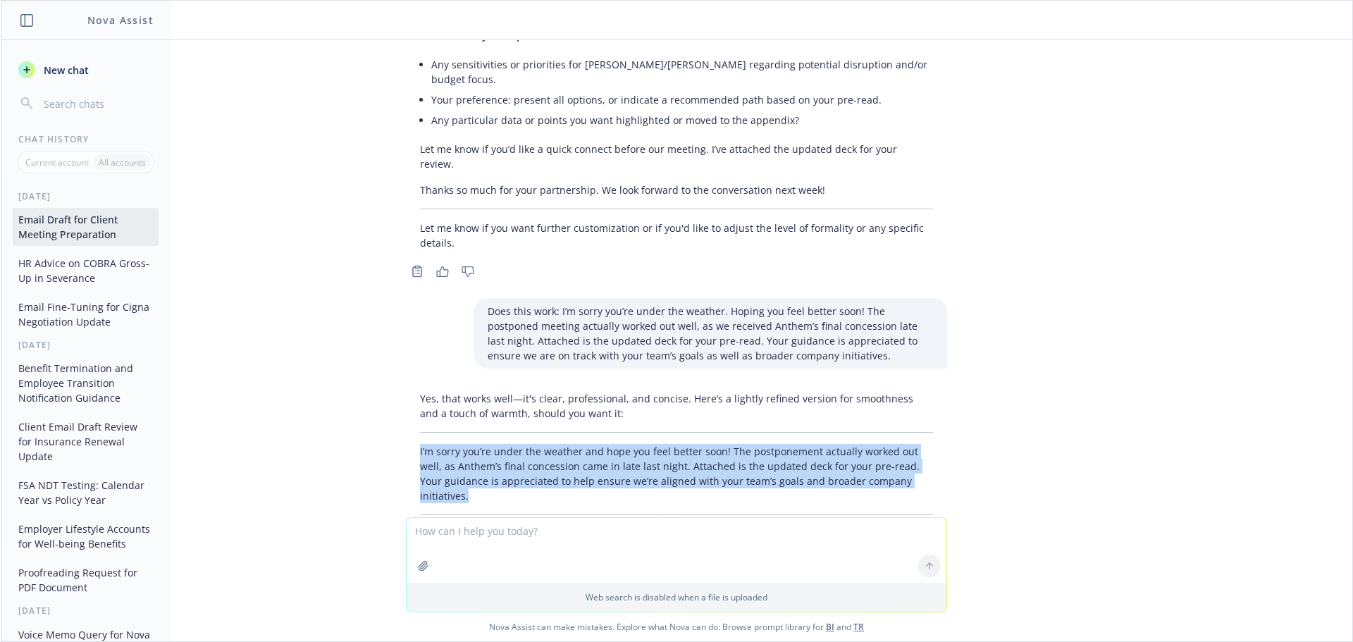
copy p "I’m sorry you’re under the weather and hope you feel better soon! The postponem…"
